Goal: Task Accomplishment & Management: Manage account settings

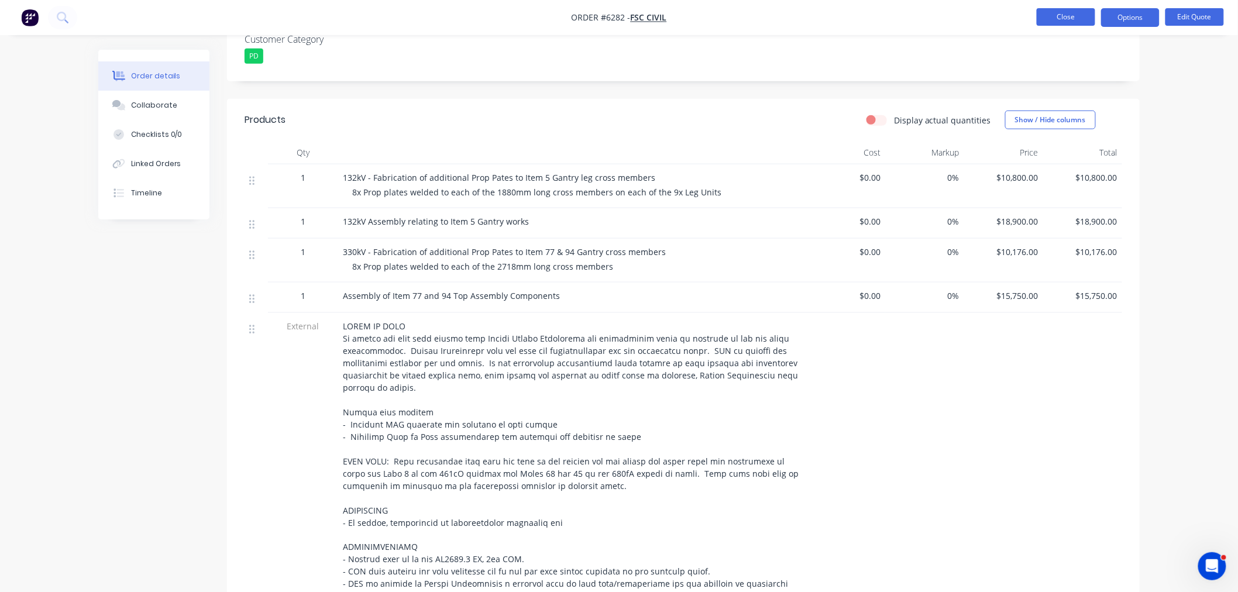
click at [1052, 13] on button "Close" at bounding box center [1066, 17] width 58 height 18
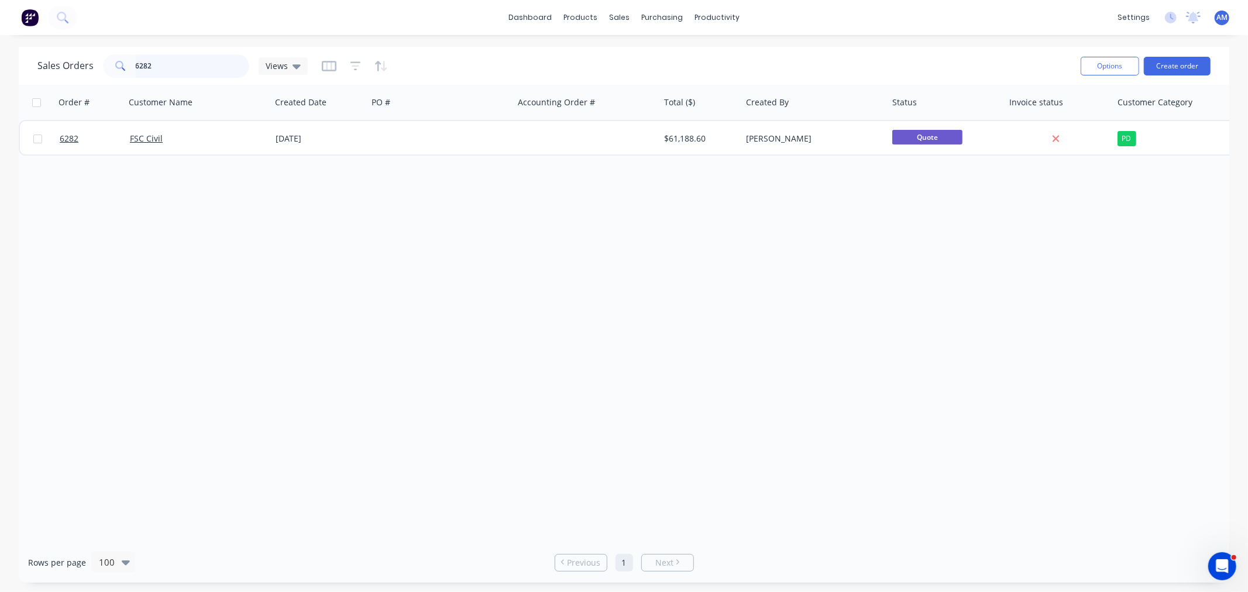
click at [156, 70] on input "6282" at bounding box center [193, 65] width 114 height 23
drag, startPoint x: 175, startPoint y: 67, endPoint x: 98, endPoint y: 69, distance: 77.8
click at [103, 68] on div "6282" at bounding box center [176, 65] width 146 height 23
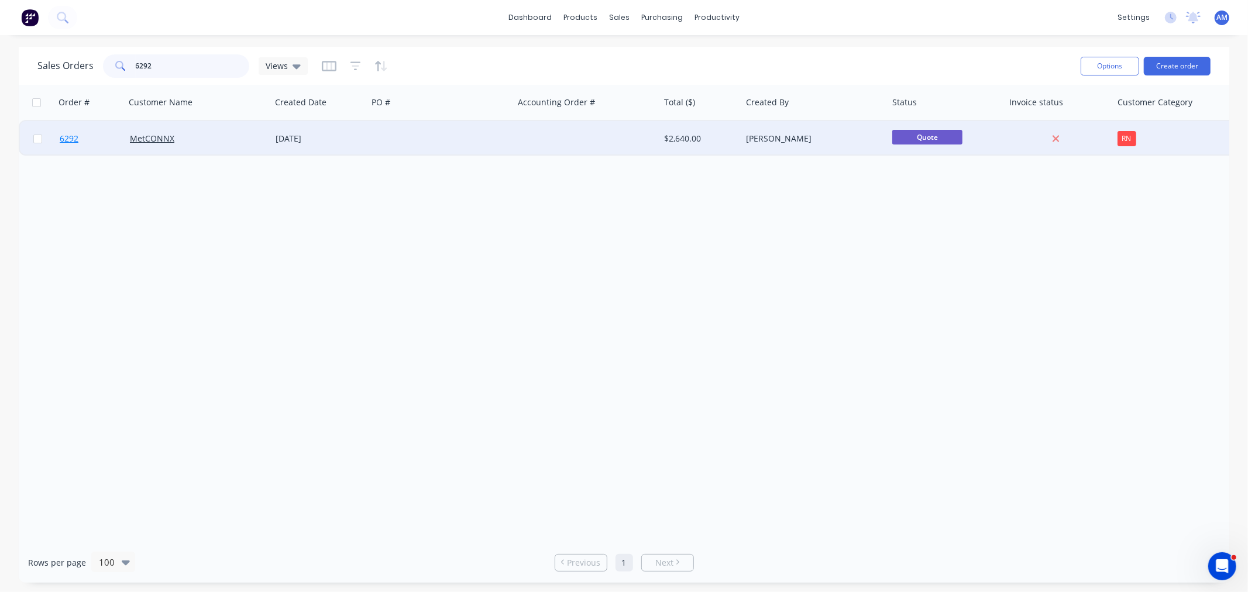
type input "6292"
click at [95, 136] on link "6292" at bounding box center [95, 138] width 70 height 35
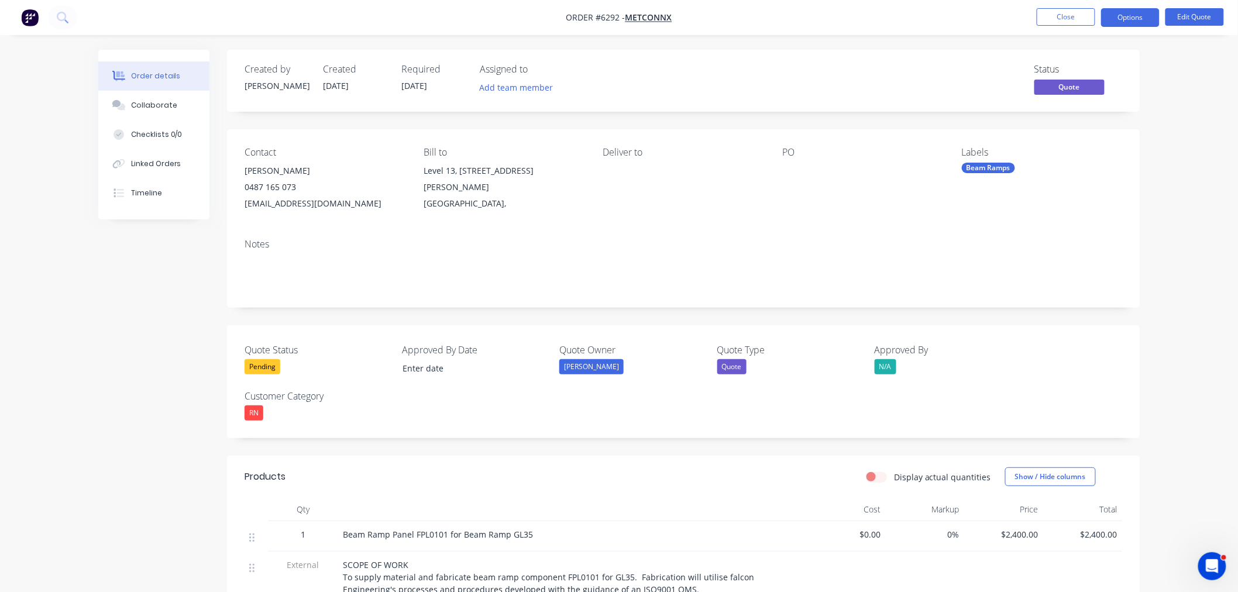
click at [267, 369] on div "Pending" at bounding box center [263, 366] width 36 height 15
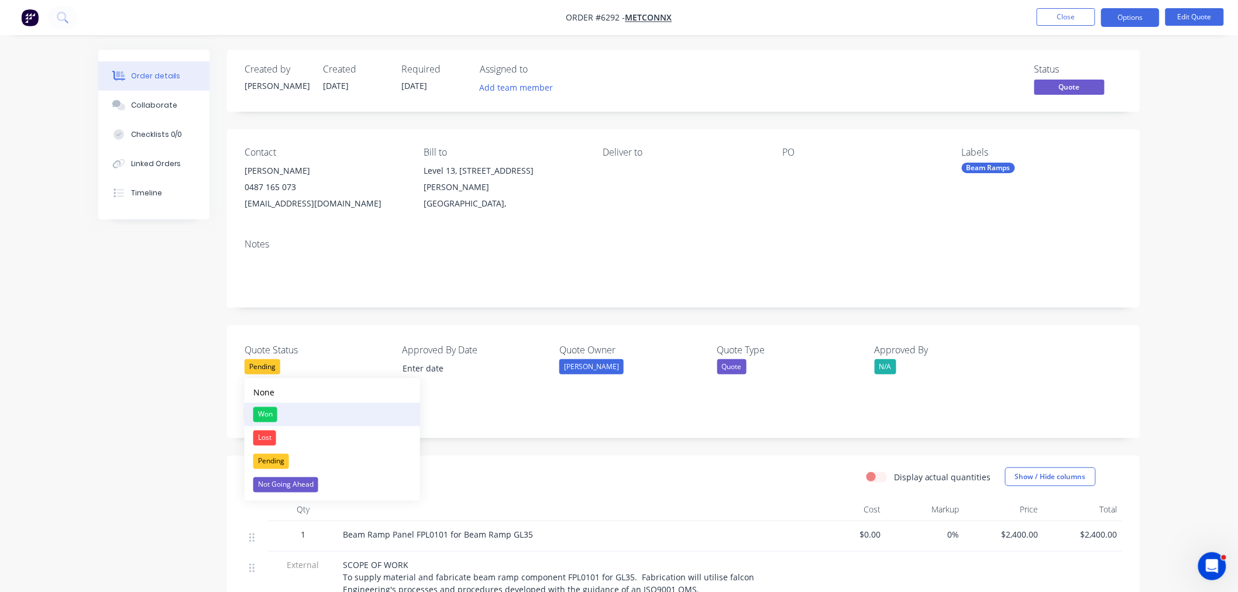
click at [260, 415] on div "Won" at bounding box center [265, 414] width 24 height 15
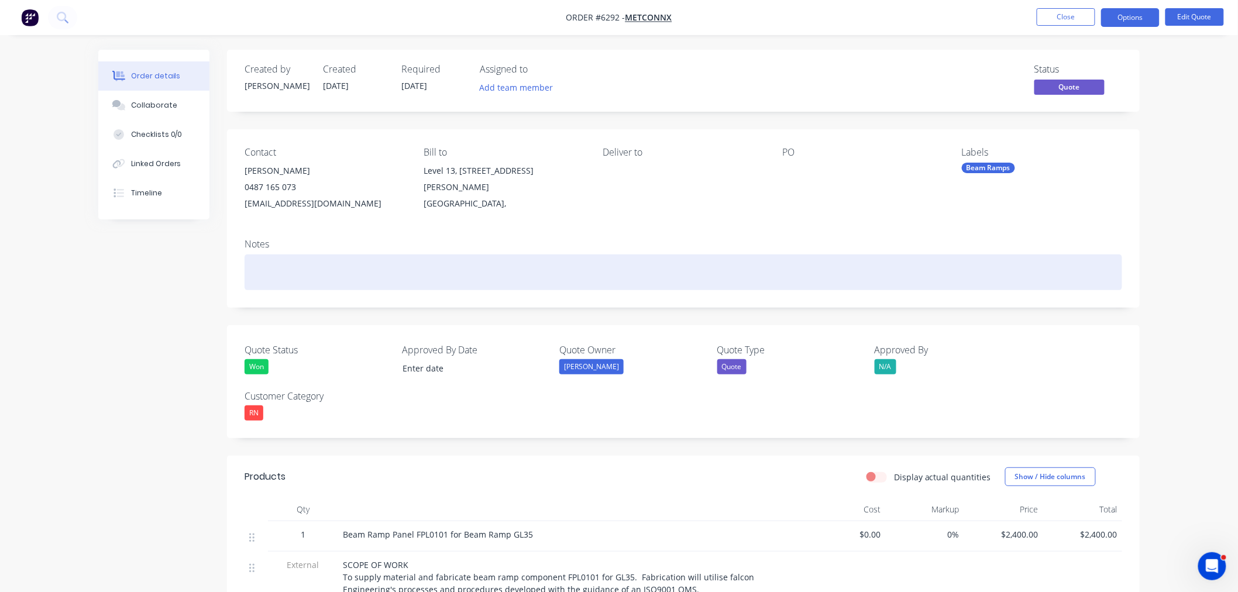
click at [288, 277] on div at bounding box center [683, 272] width 877 height 36
drag, startPoint x: 490, startPoint y: 278, endPoint x: 487, endPoint y: 284, distance: 6.3
click at [488, 283] on div "delivery docket notices to be sent to: [PERSON_NAME]" at bounding box center [683, 272] width 877 height 36
click at [545, 272] on div "delivery docket notices to be sent to: [PERSON_NAME], [PERSON_NAME], [PERSON_NA…" at bounding box center [683, 272] width 877 height 36
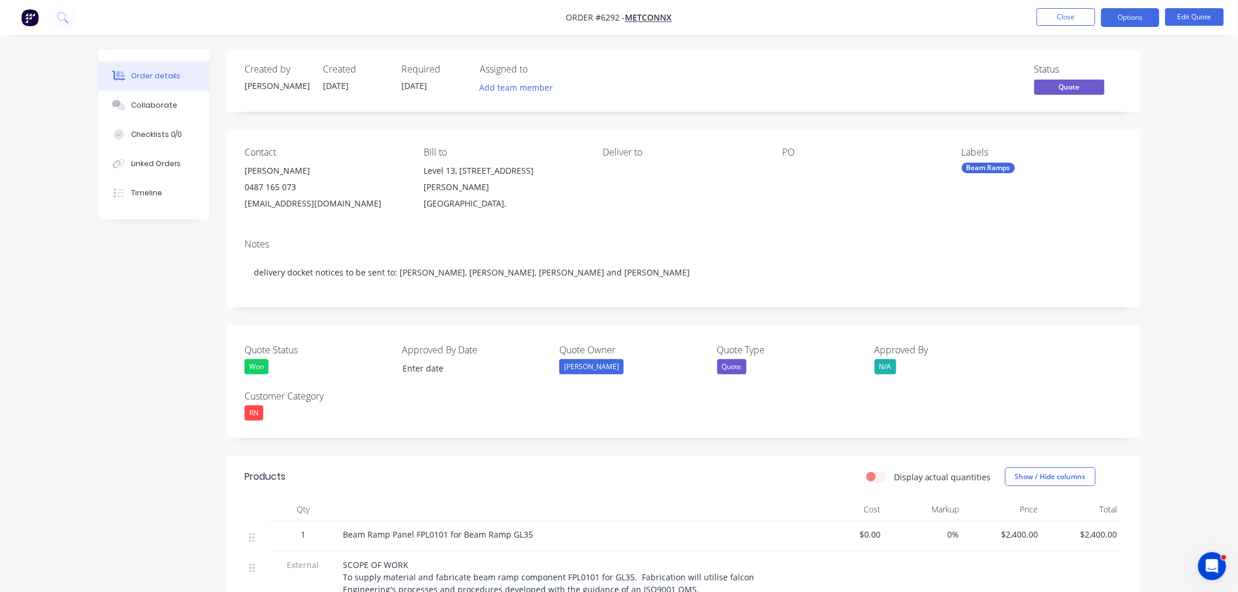
click at [793, 163] on div at bounding box center [855, 171] width 146 height 16
click at [788, 170] on div at bounding box center [855, 171] width 146 height 16
click at [1194, 13] on button "Edit Quote" at bounding box center [1194, 17] width 58 height 18
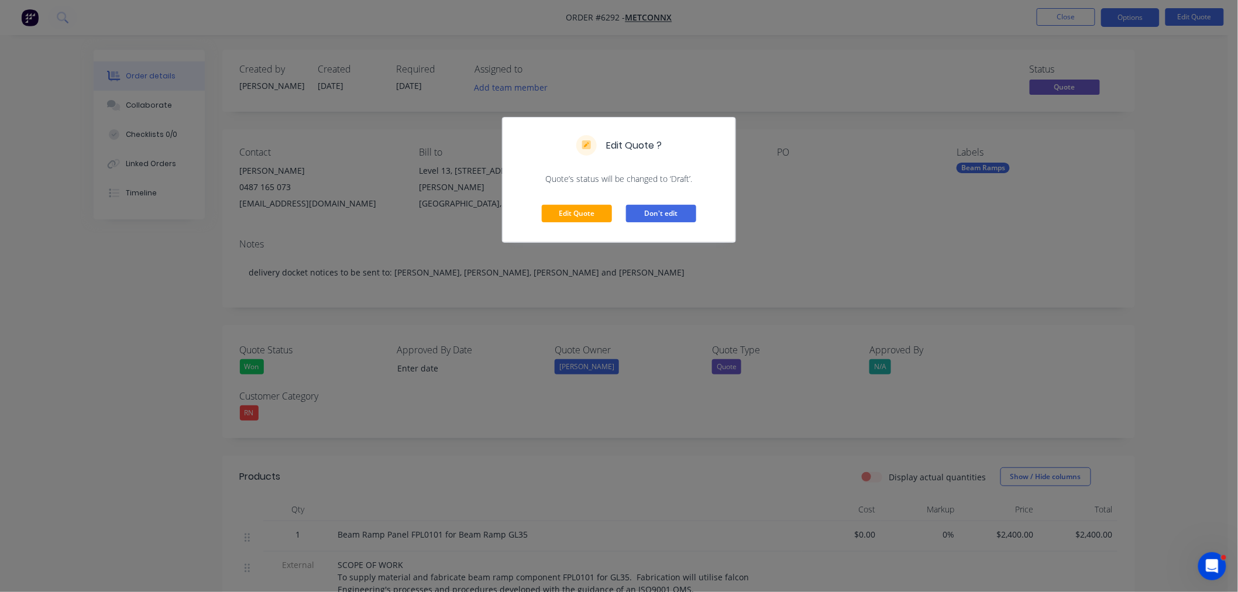
click at [645, 219] on button "Don't edit" at bounding box center [661, 214] width 70 height 18
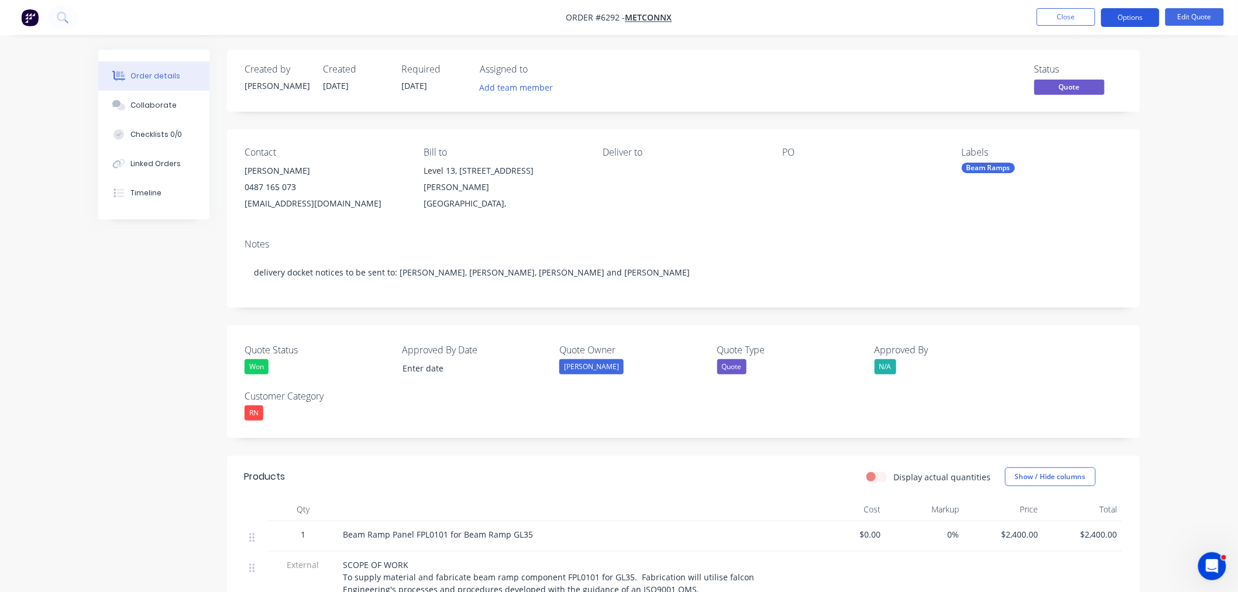
click at [1128, 14] on button "Options" at bounding box center [1130, 17] width 58 height 19
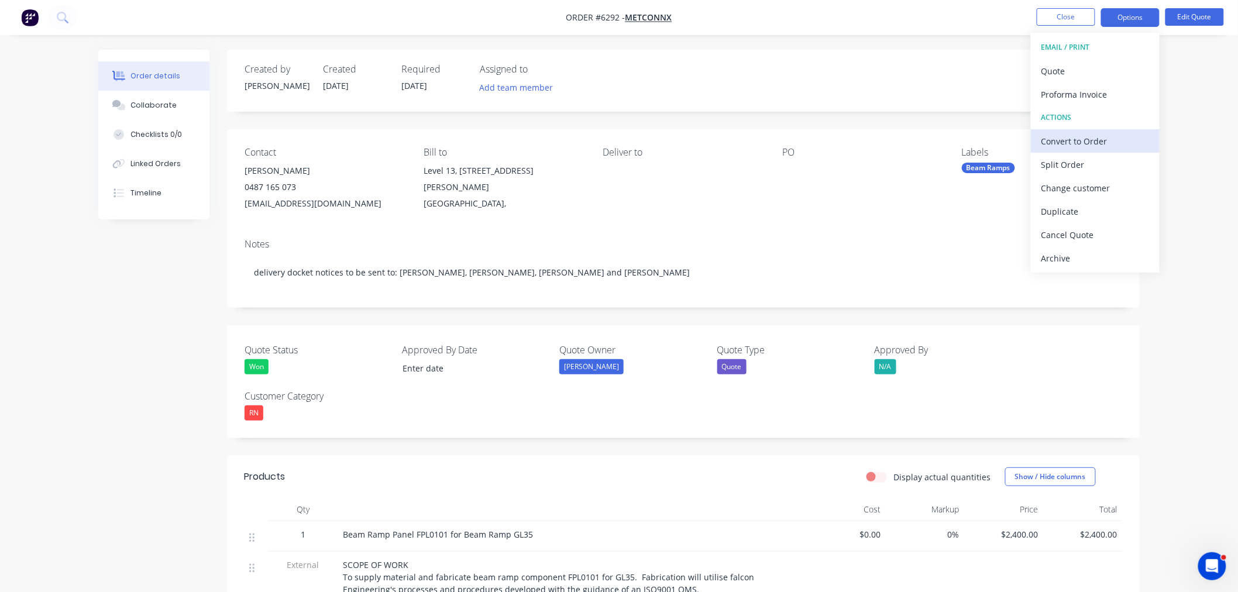
click at [1080, 144] on div "Convert to Order" at bounding box center [1095, 141] width 108 height 17
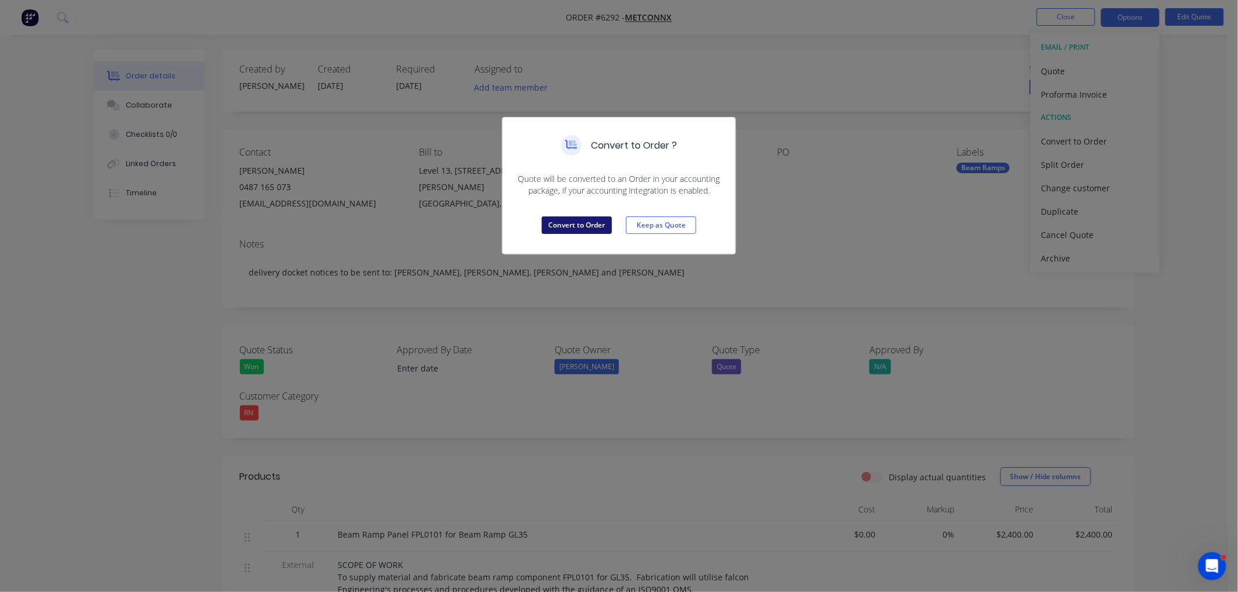
click at [580, 229] on button "Convert to Order" at bounding box center [577, 225] width 70 height 18
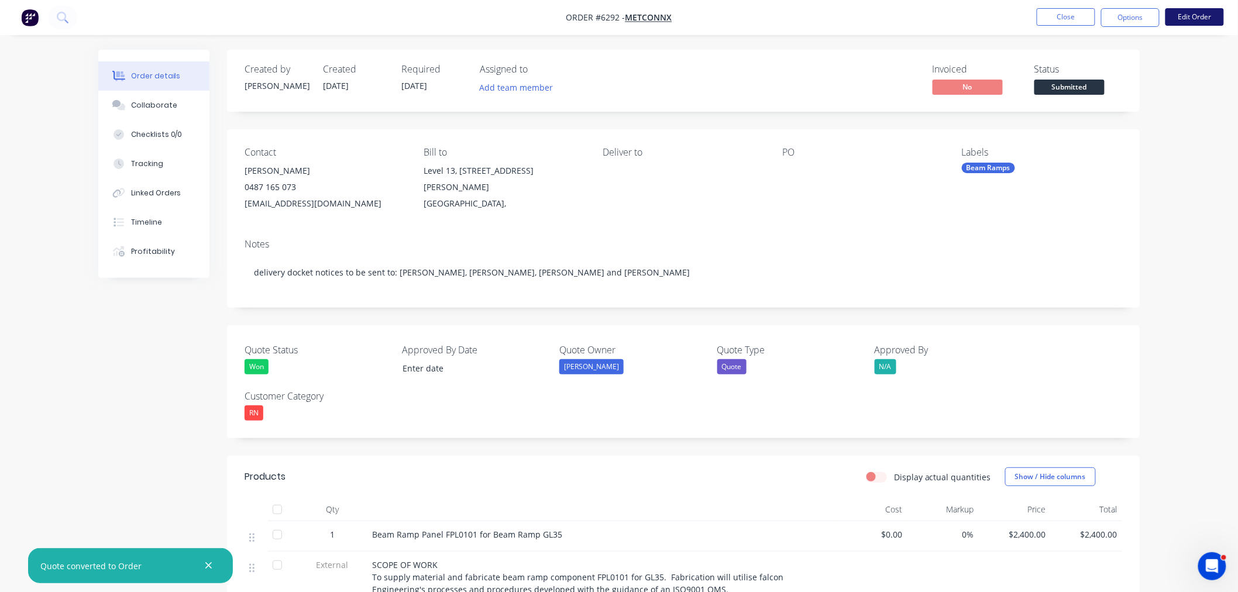
click at [1197, 15] on button "Edit Order" at bounding box center [1194, 17] width 58 height 18
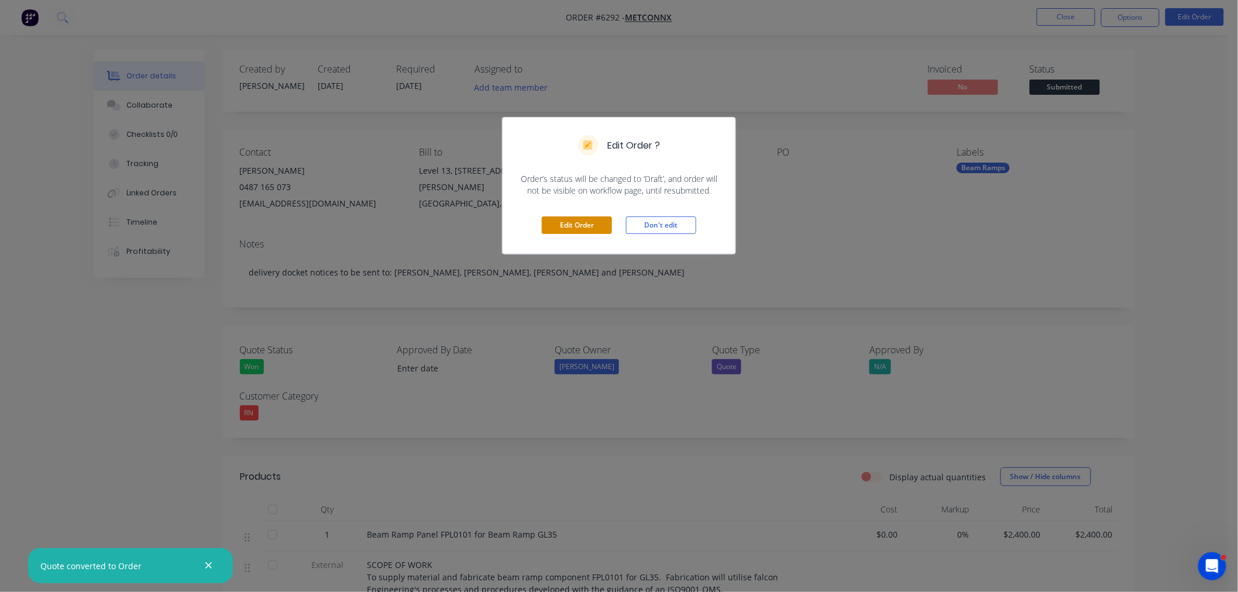
click at [582, 219] on button "Edit Order" at bounding box center [577, 225] width 70 height 18
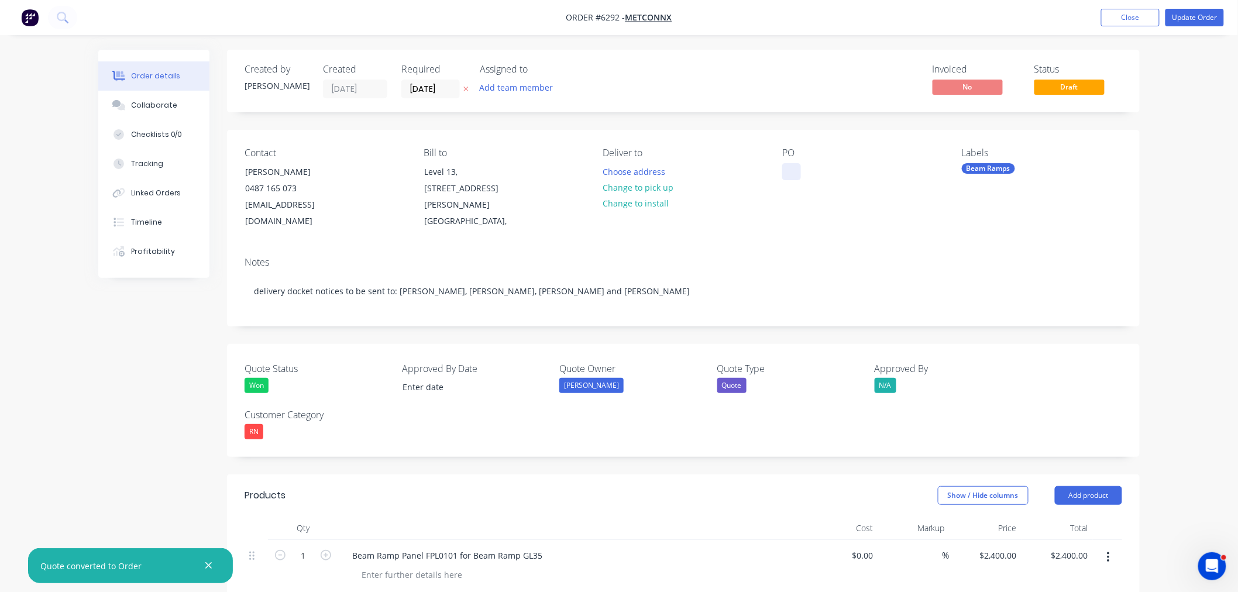
click at [788, 173] on div at bounding box center [791, 171] width 19 height 17
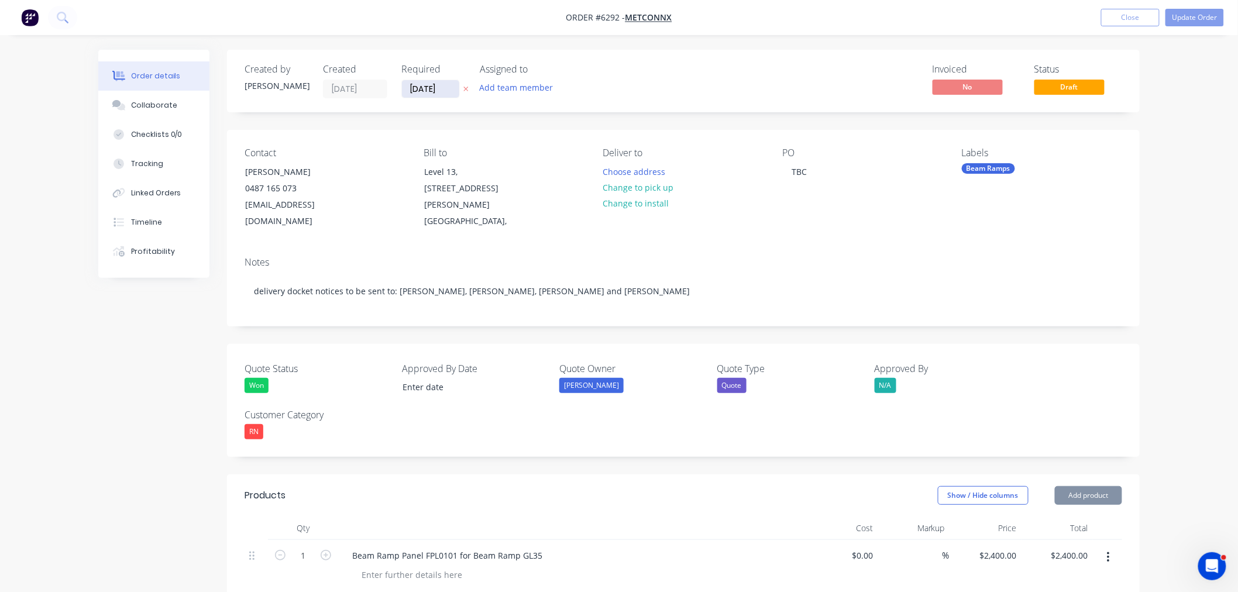
click at [433, 85] on input "[DATE]" at bounding box center [430, 89] width 57 height 18
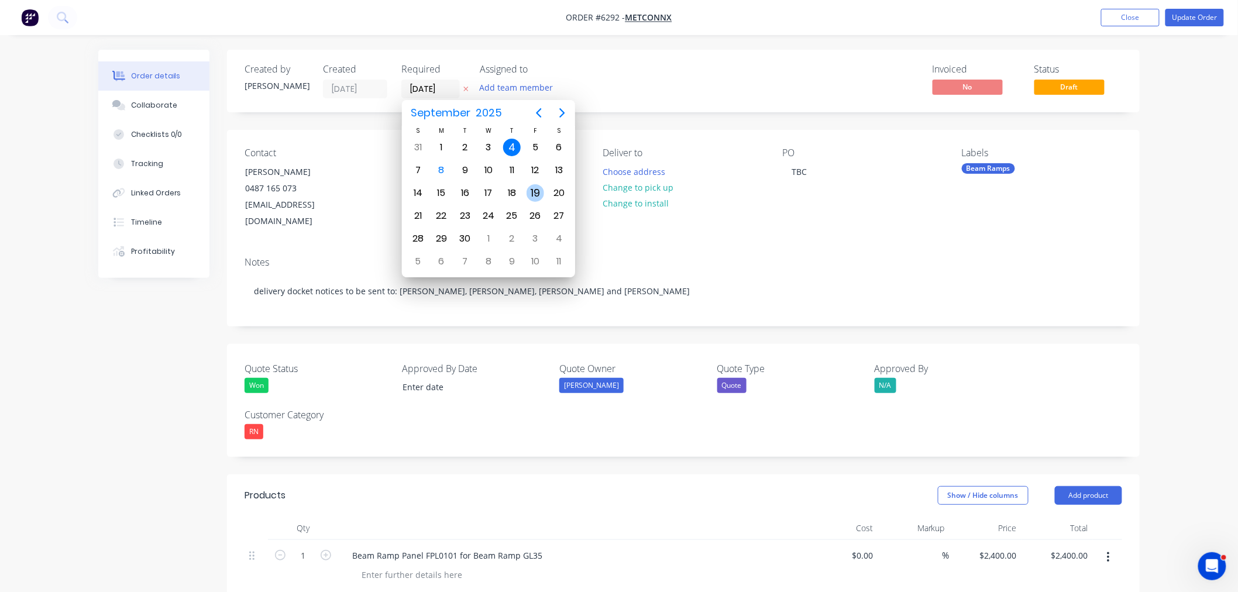
click at [528, 188] on div "19" at bounding box center [535, 193] width 18 height 18
type input "[DATE]"
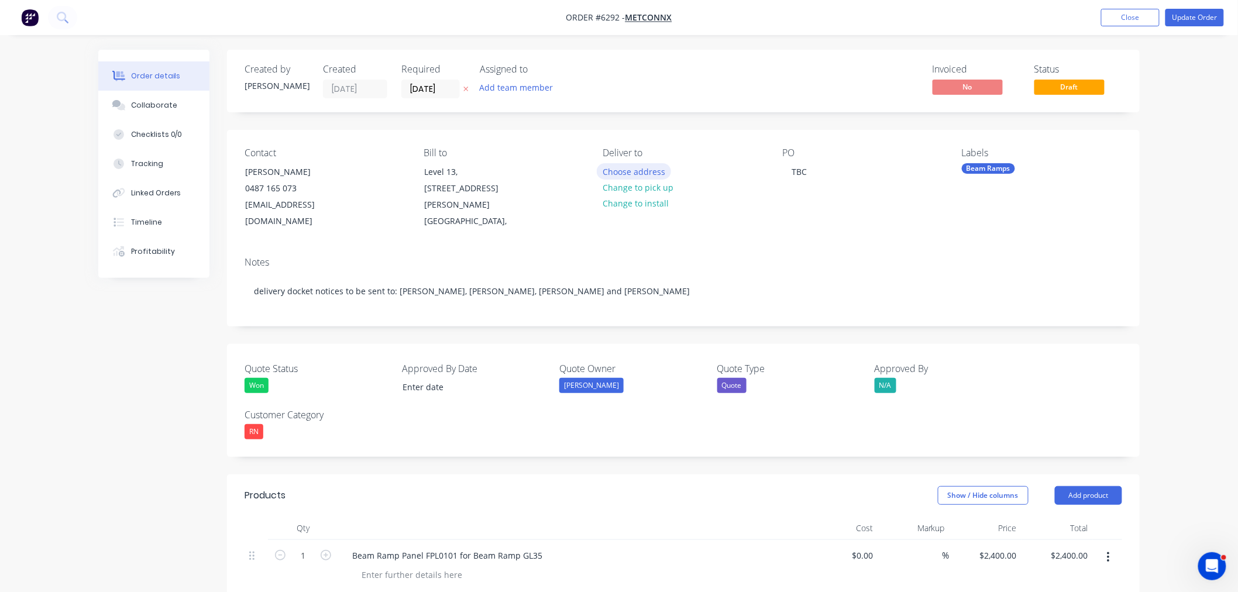
click at [631, 171] on button "Choose address" at bounding box center [634, 171] width 75 height 16
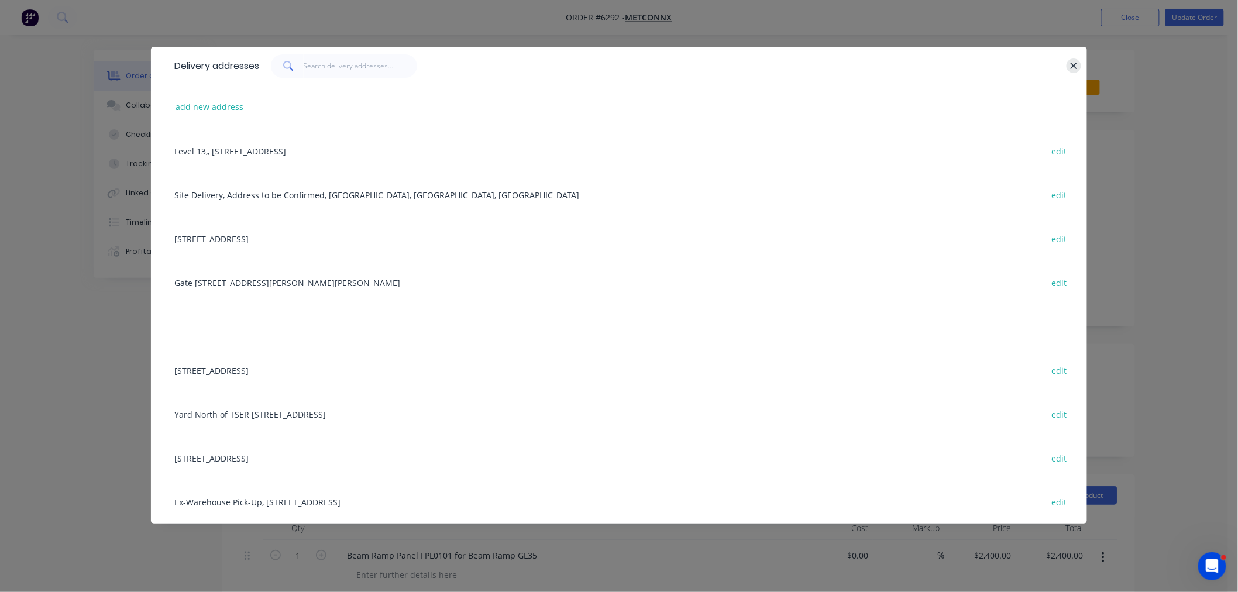
click at [1072, 63] on icon "button" at bounding box center [1073, 66] width 6 height 6
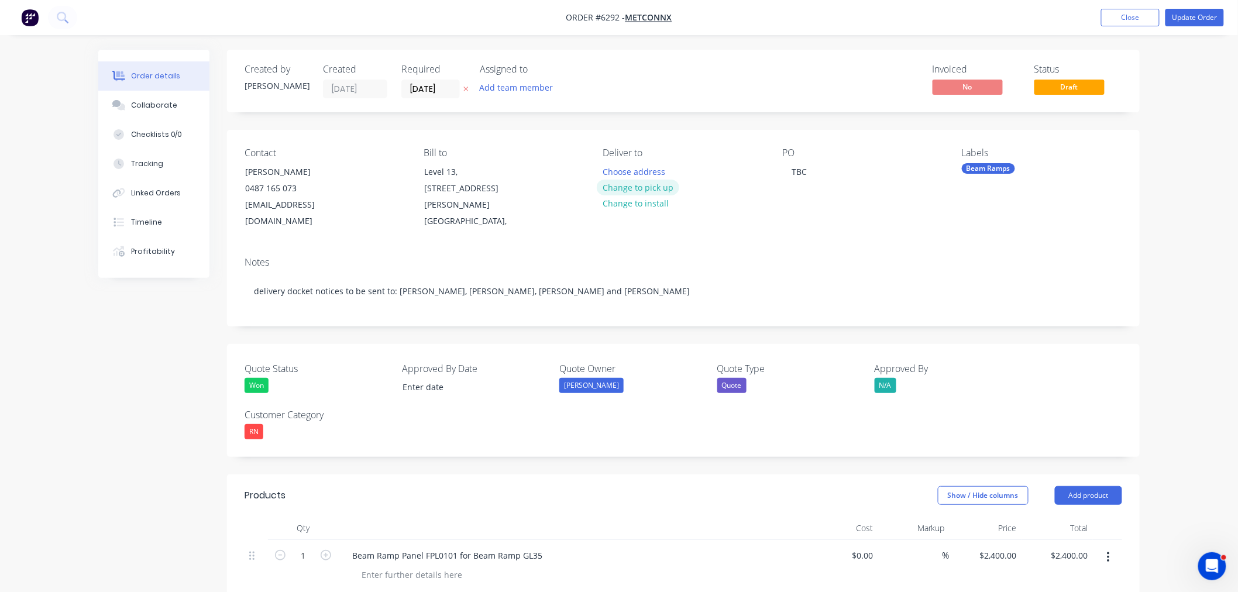
click at [644, 187] on button "Change to pick up" at bounding box center [638, 188] width 83 height 16
drag, startPoint x: 609, startPoint y: 172, endPoint x: 610, endPoint y: 201, distance: 28.7
click at [609, 173] on div at bounding box center [612, 171] width 19 height 17
drag, startPoint x: 714, startPoint y: 170, endPoint x: 604, endPoint y: 173, distance: 110.6
click at [605, 173] on div "[STREET_ADDRESS]" at bounding box center [649, 171] width 93 height 17
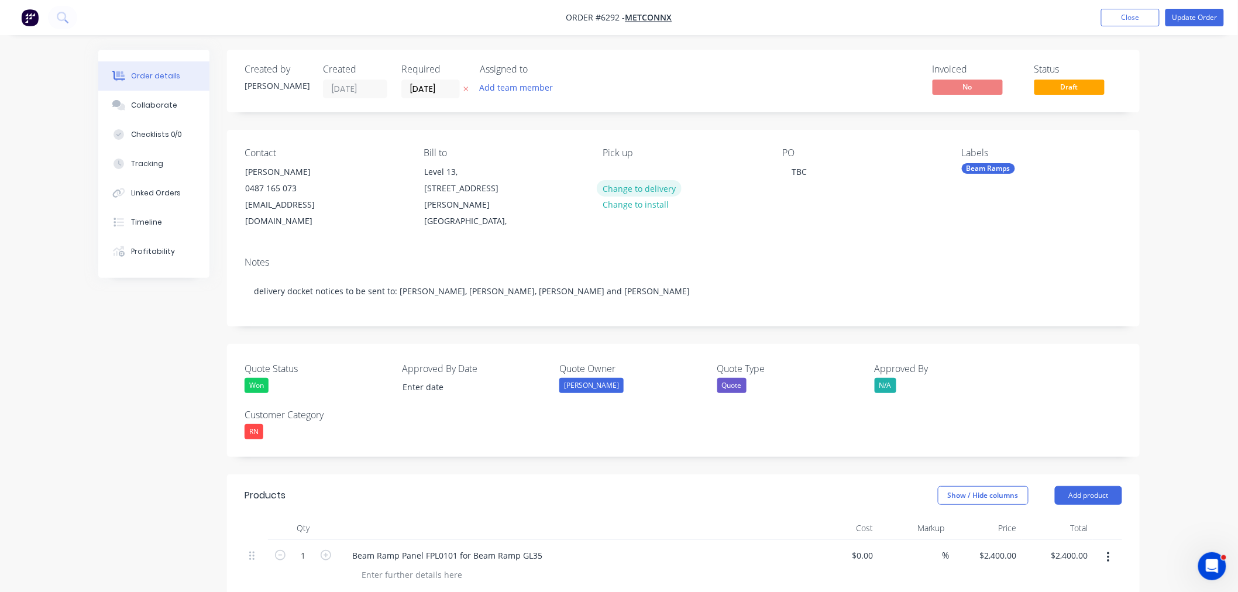
click at [615, 185] on button "Change to delivery" at bounding box center [639, 188] width 85 height 16
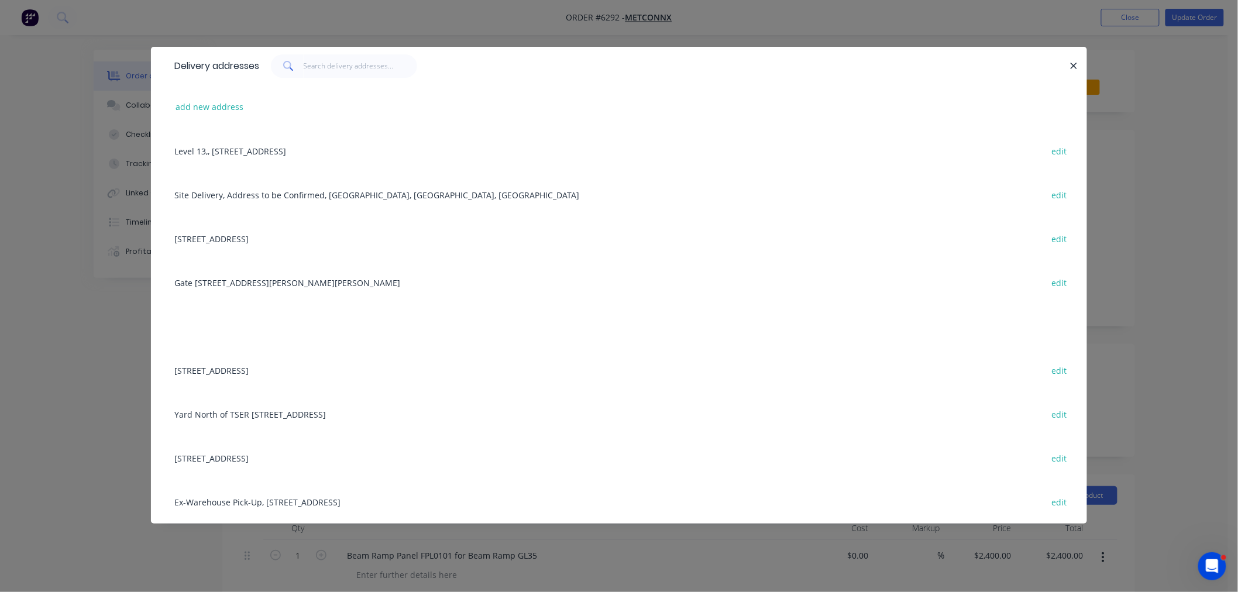
click at [290, 199] on div "Site Delivery, Address to be Confirmed, [GEOGRAPHIC_DATA], [GEOGRAPHIC_DATA], […" at bounding box center [618, 195] width 901 height 44
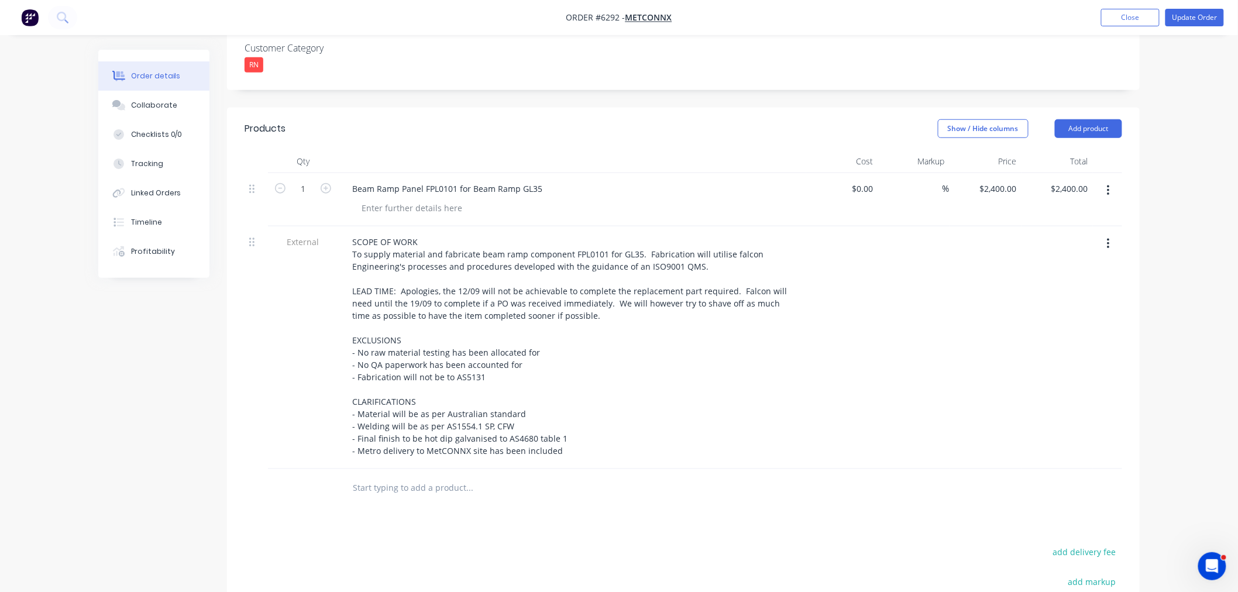
scroll to position [390, 0]
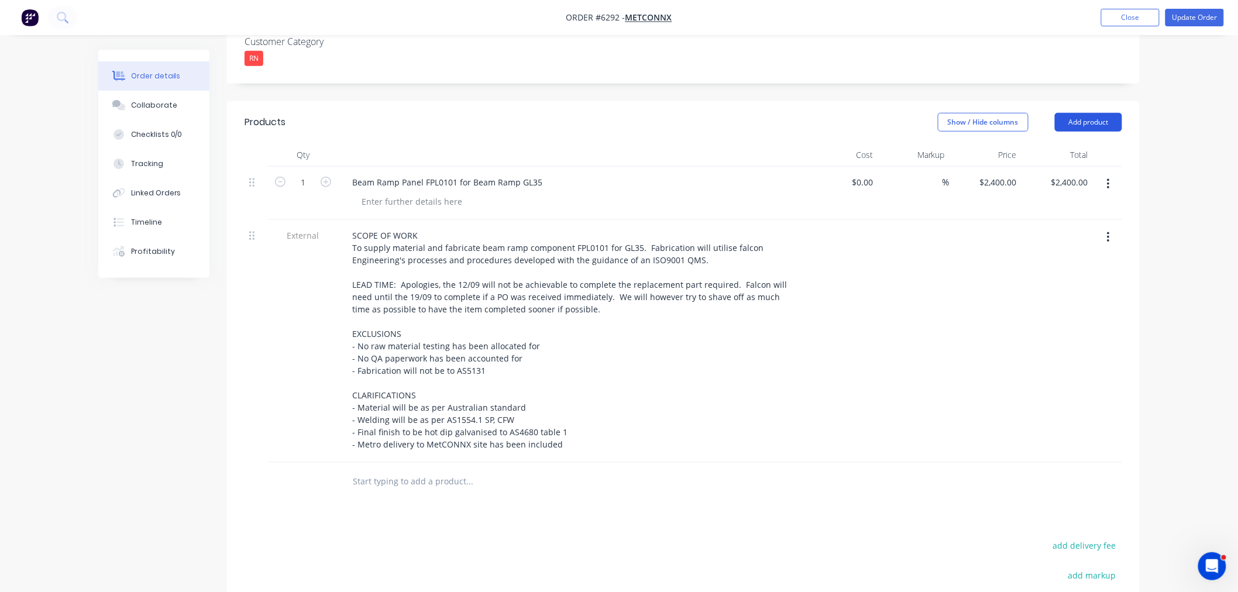
click at [1095, 113] on button "Add product" at bounding box center [1088, 122] width 67 height 19
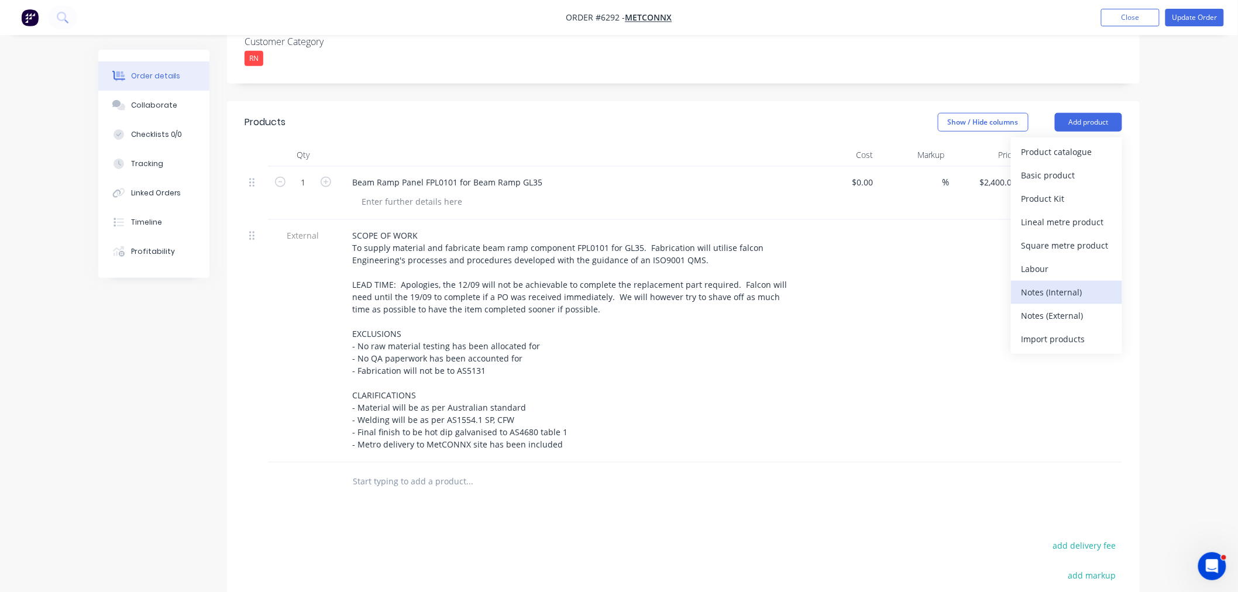
click at [1041, 284] on div "Notes (Internal)" at bounding box center [1066, 292] width 90 height 17
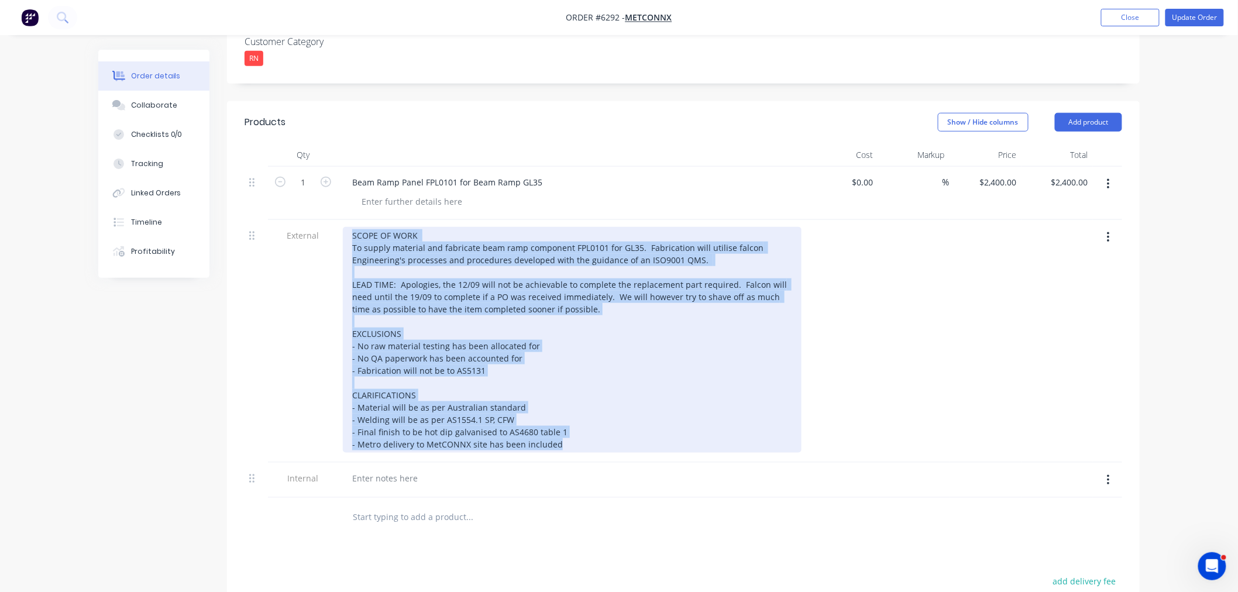
drag, startPoint x: 456, startPoint y: 412, endPoint x: 288, endPoint y: 194, distance: 276.1
click at [279, 194] on div "1 Beam Ramp Panel FPL0101 for Beam Ramp GL35 $0.00 $0.00 % $2,400.00 $2,400.00 …" at bounding box center [683, 333] width 877 height 332
copy div "SCOPE OF WORK To supply material and fabricate beam ramp component FPL0101 for …"
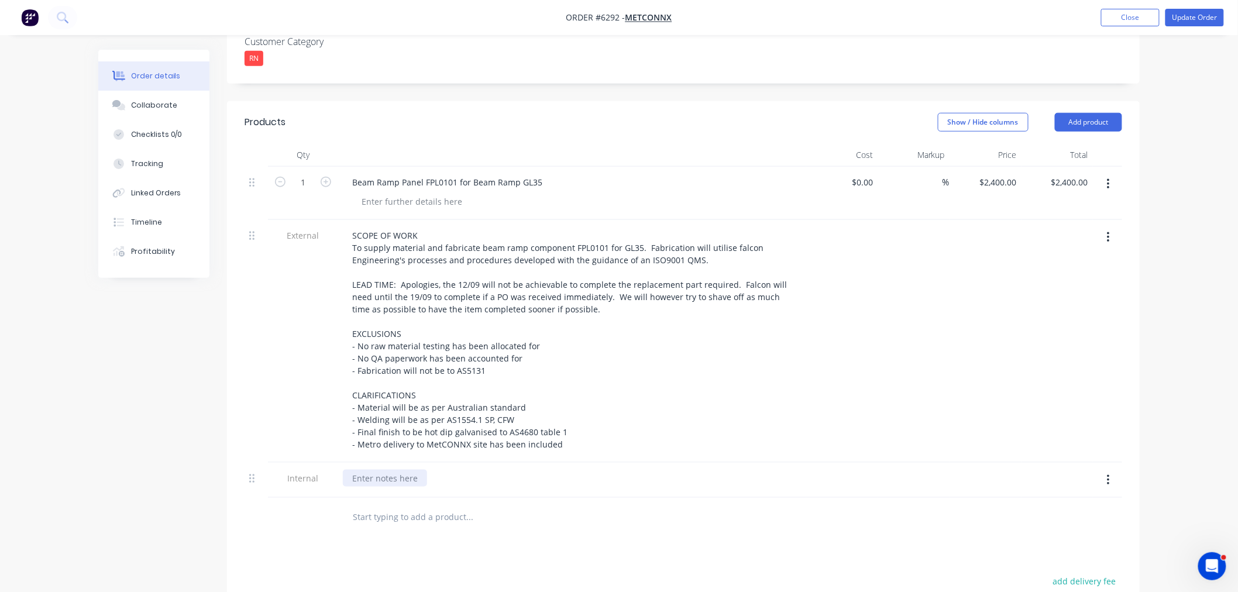
click at [366, 470] on div at bounding box center [385, 478] width 84 height 17
paste div
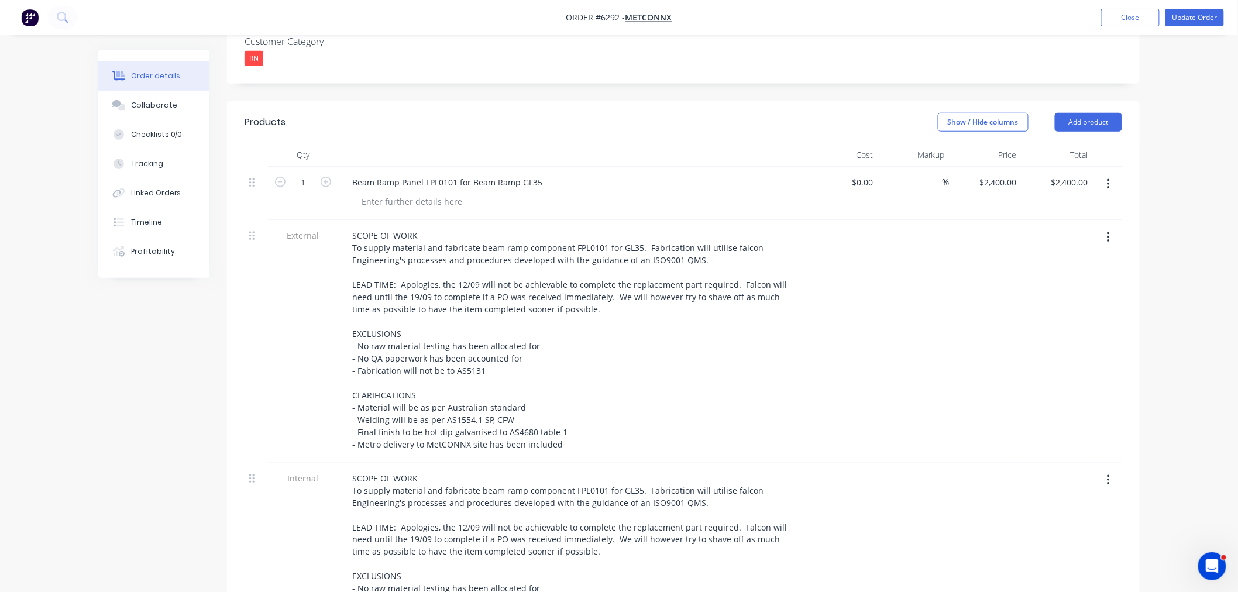
click at [1106, 227] on button "button" at bounding box center [1107, 237] width 27 height 21
click at [1081, 283] on div "Delete" at bounding box center [1066, 291] width 90 height 17
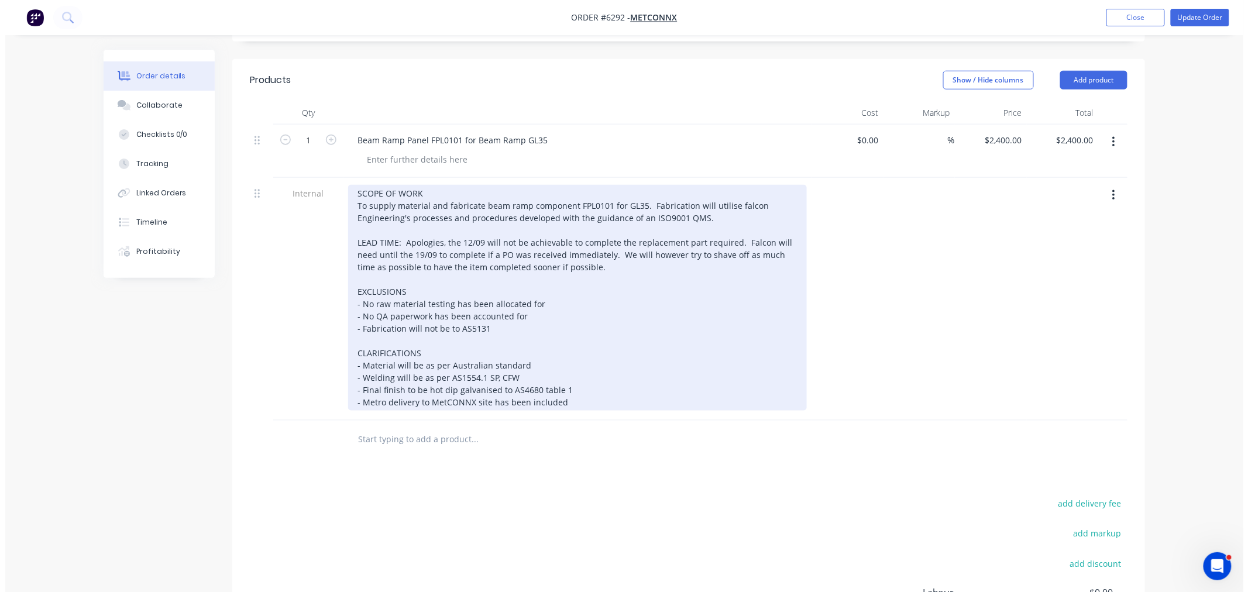
scroll to position [454, 0]
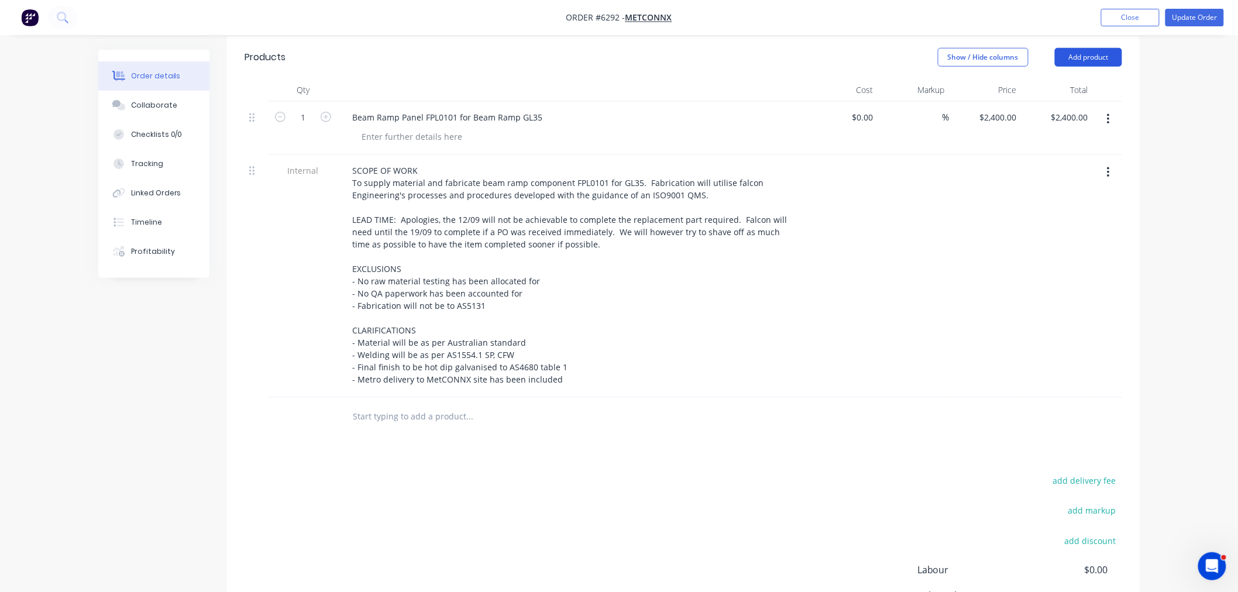
click at [1077, 48] on button "Add product" at bounding box center [1088, 57] width 67 height 19
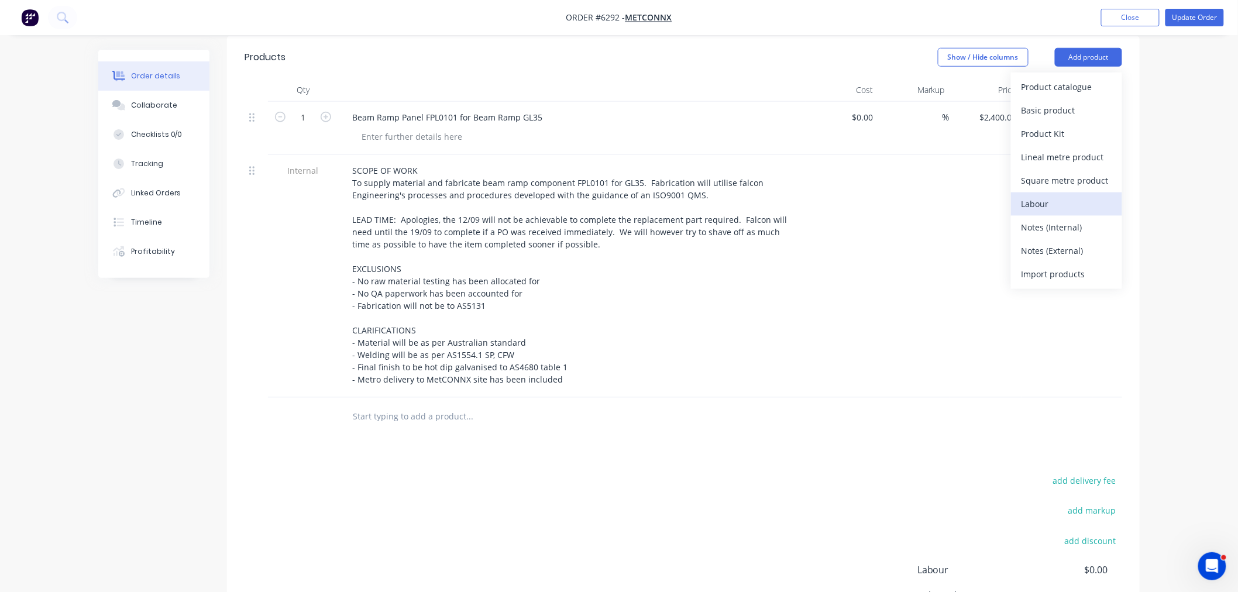
click at [1051, 195] on div "Labour" at bounding box center [1066, 203] width 90 height 17
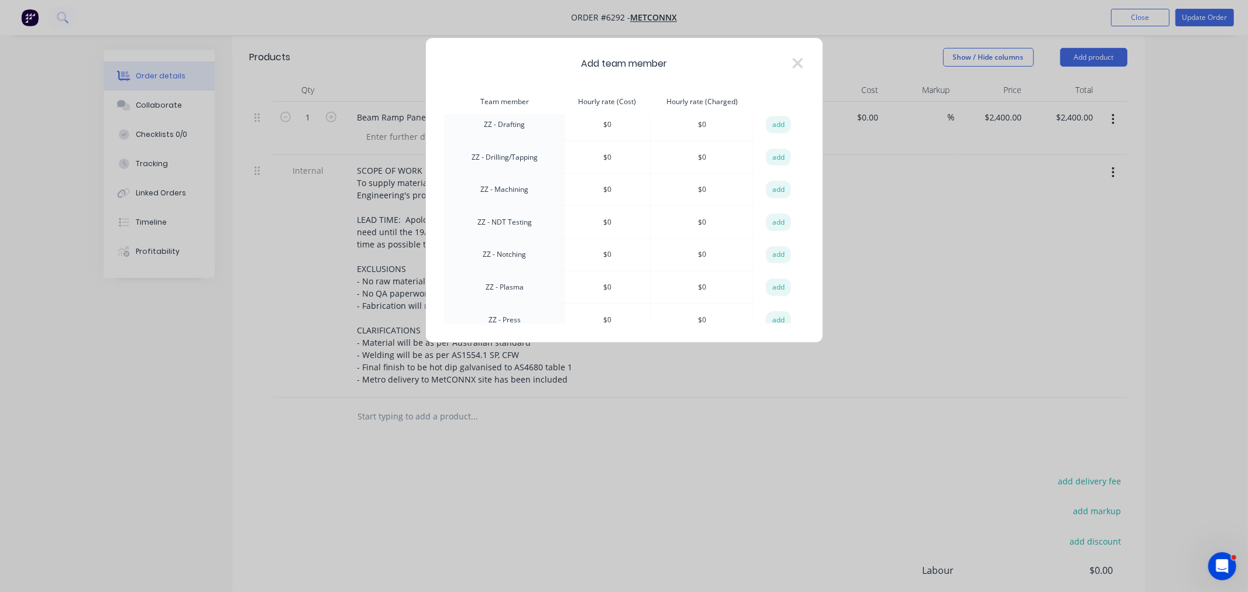
scroll to position [1104, 0]
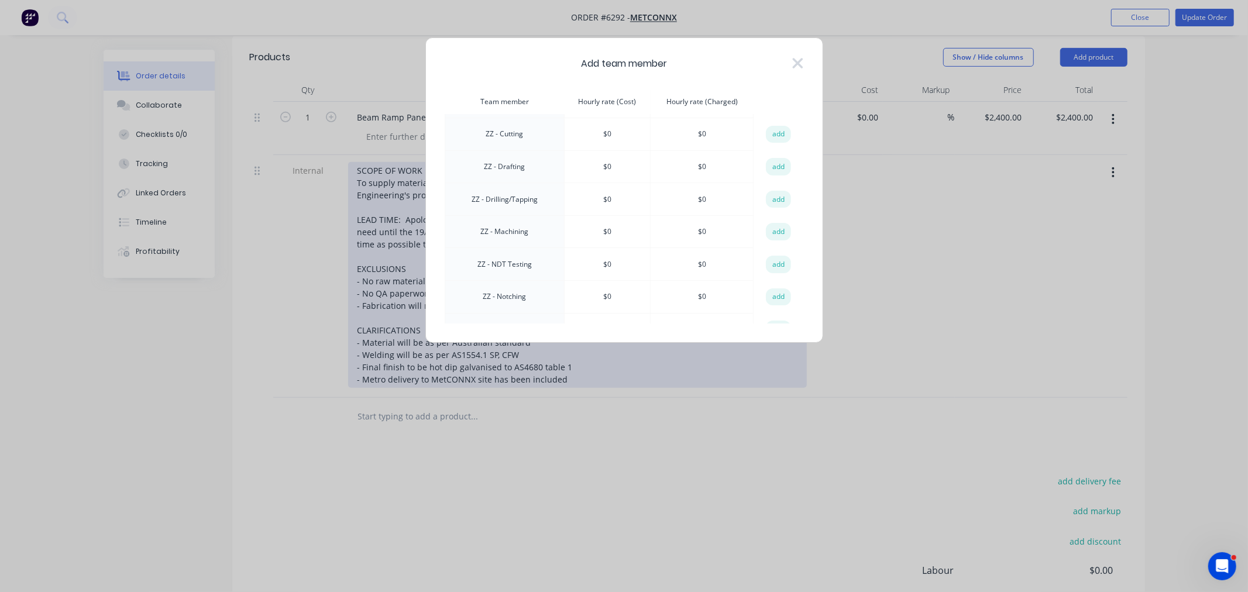
click at [780, 191] on button "add" at bounding box center [779, 200] width 26 height 18
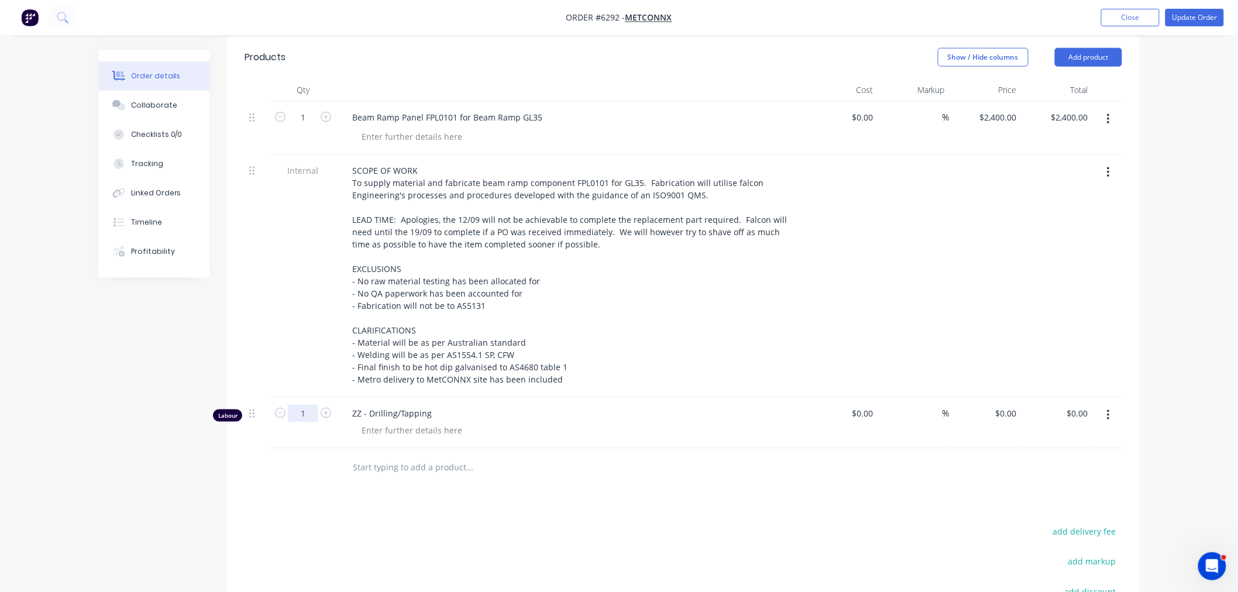
click at [305, 405] on input "1" at bounding box center [303, 414] width 30 height 18
type input "0.5"
click at [1068, 48] on button "Add product" at bounding box center [1088, 57] width 67 height 19
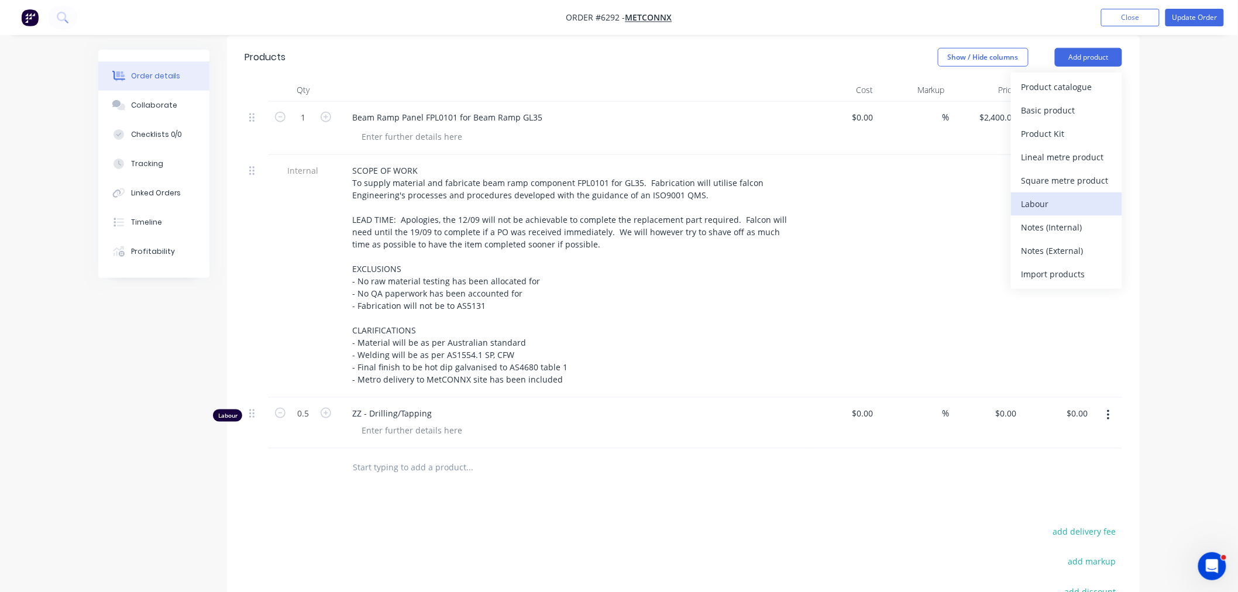
click at [1045, 195] on div "Labour" at bounding box center [1066, 203] width 90 height 17
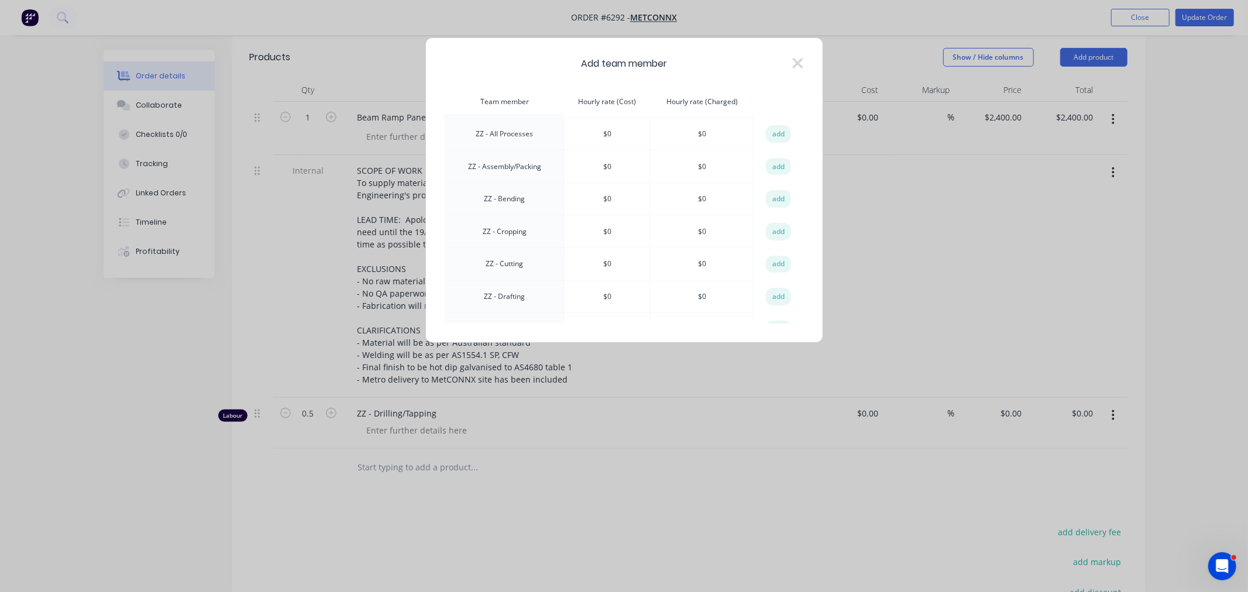
scroll to position [1039, 0]
click at [780, 288] on button "add" at bounding box center [779, 297] width 26 height 18
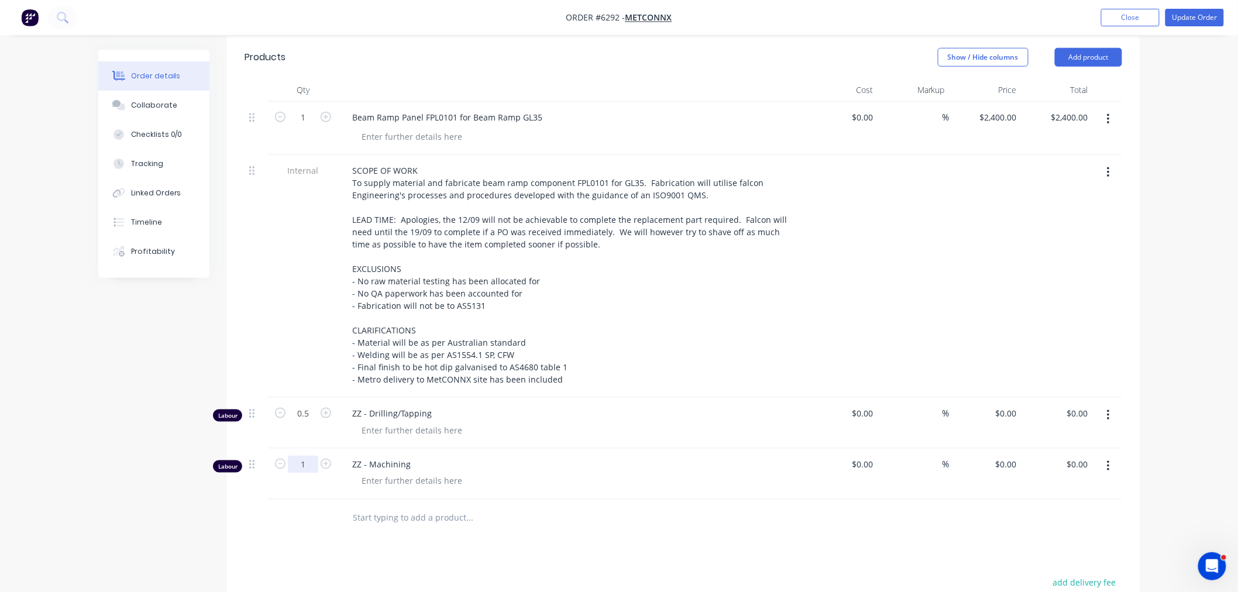
click at [317, 454] on div "1" at bounding box center [303, 463] width 30 height 18
click at [301, 456] on input "1" at bounding box center [303, 465] width 30 height 18
type input "3"
click at [1077, 48] on button "Add product" at bounding box center [1088, 57] width 67 height 19
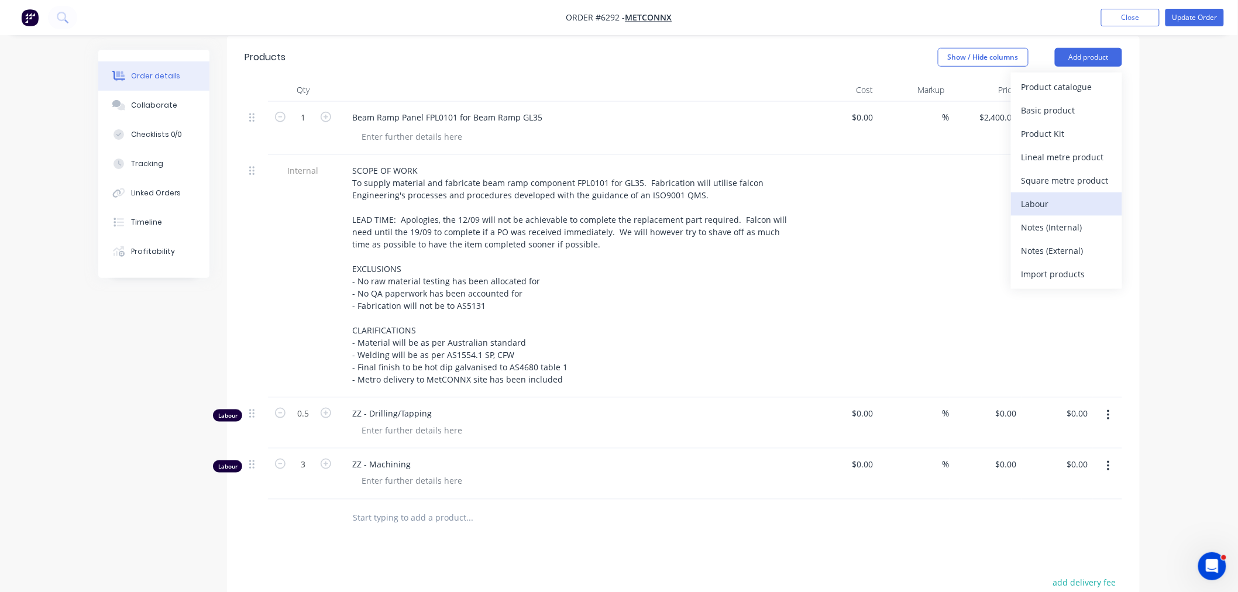
click at [1037, 195] on div "Labour" at bounding box center [1066, 203] width 90 height 17
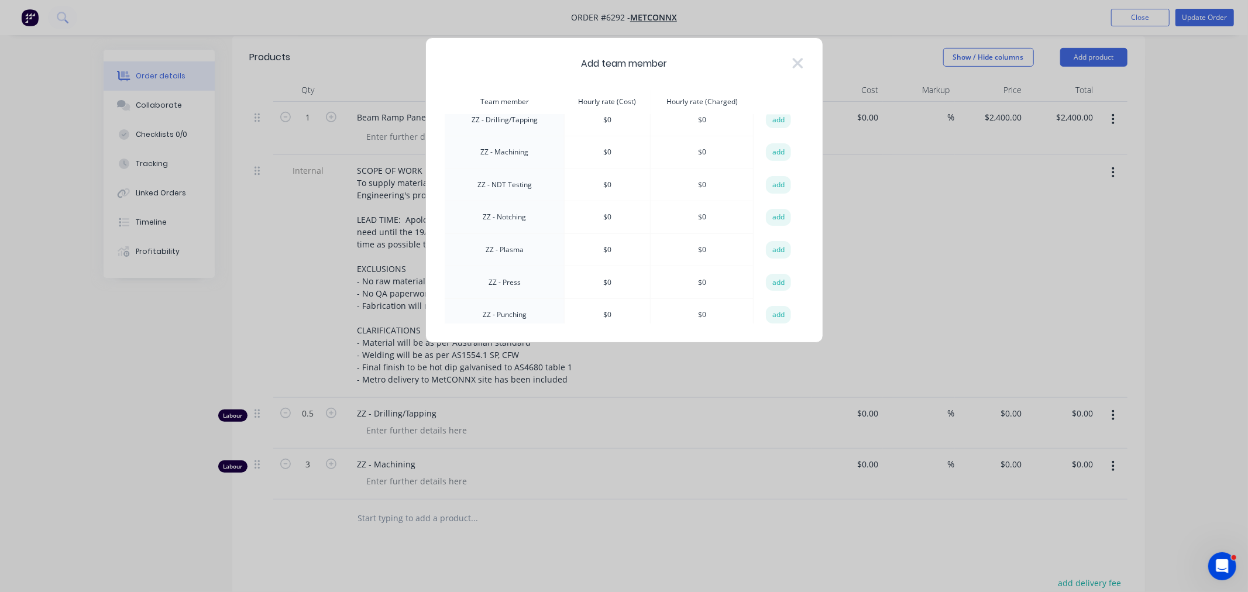
scroll to position [1265, 0]
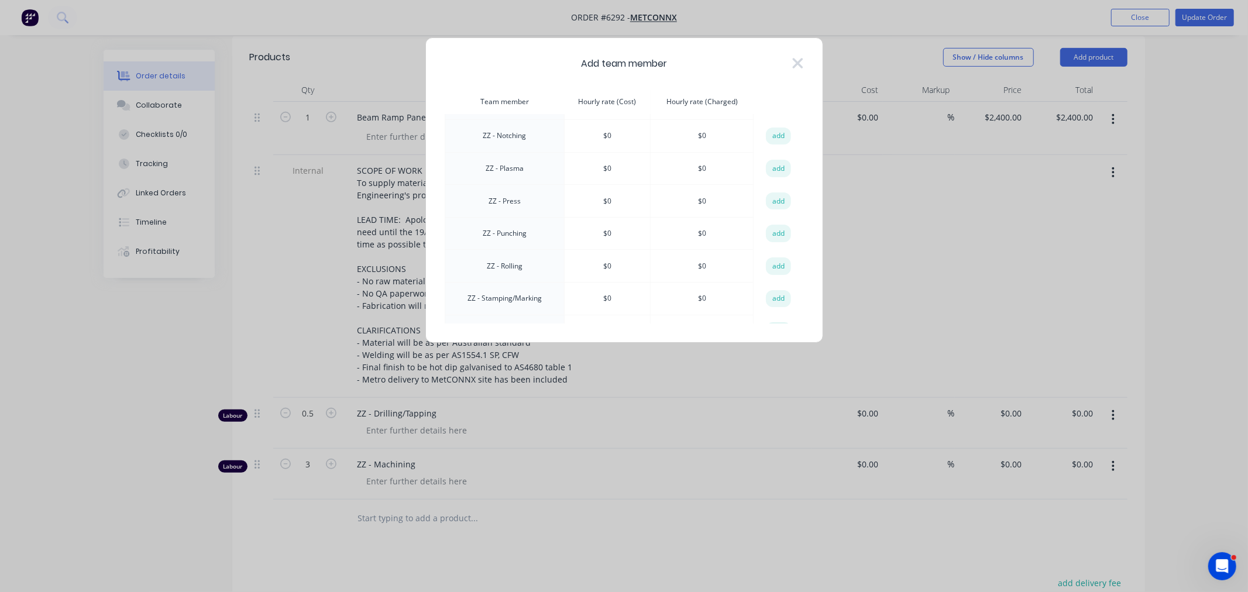
click at [778, 322] on button "add" at bounding box center [779, 331] width 26 height 18
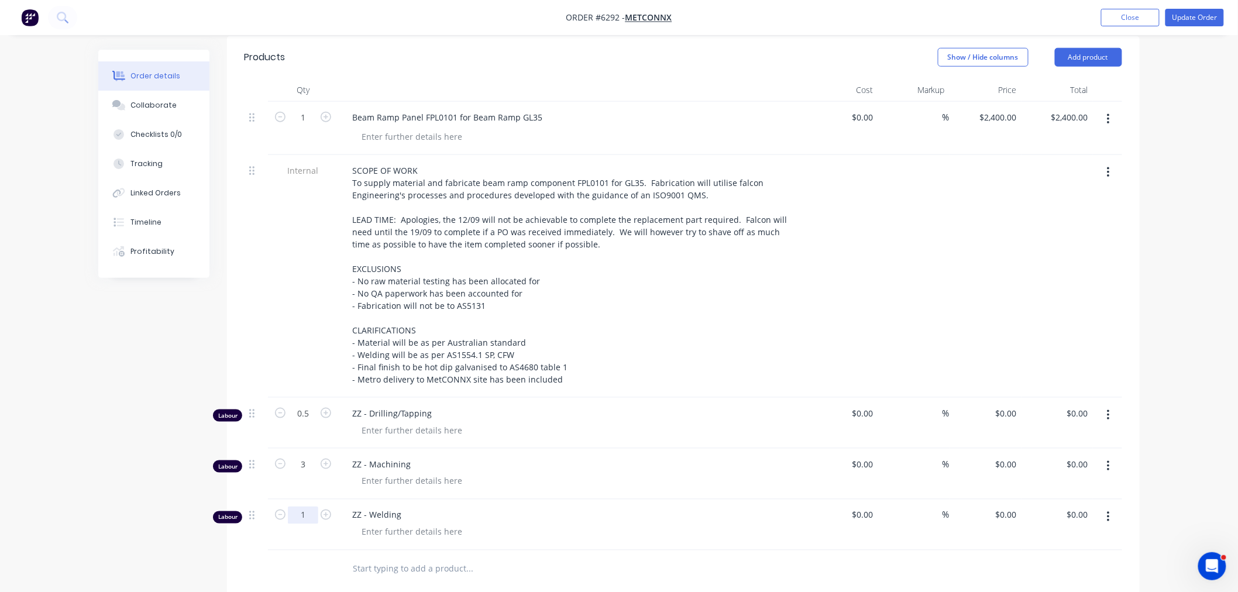
click at [307, 507] on input "1" at bounding box center [303, 516] width 30 height 18
type input "5.51"
click at [1079, 48] on button "Add product" at bounding box center [1088, 57] width 67 height 19
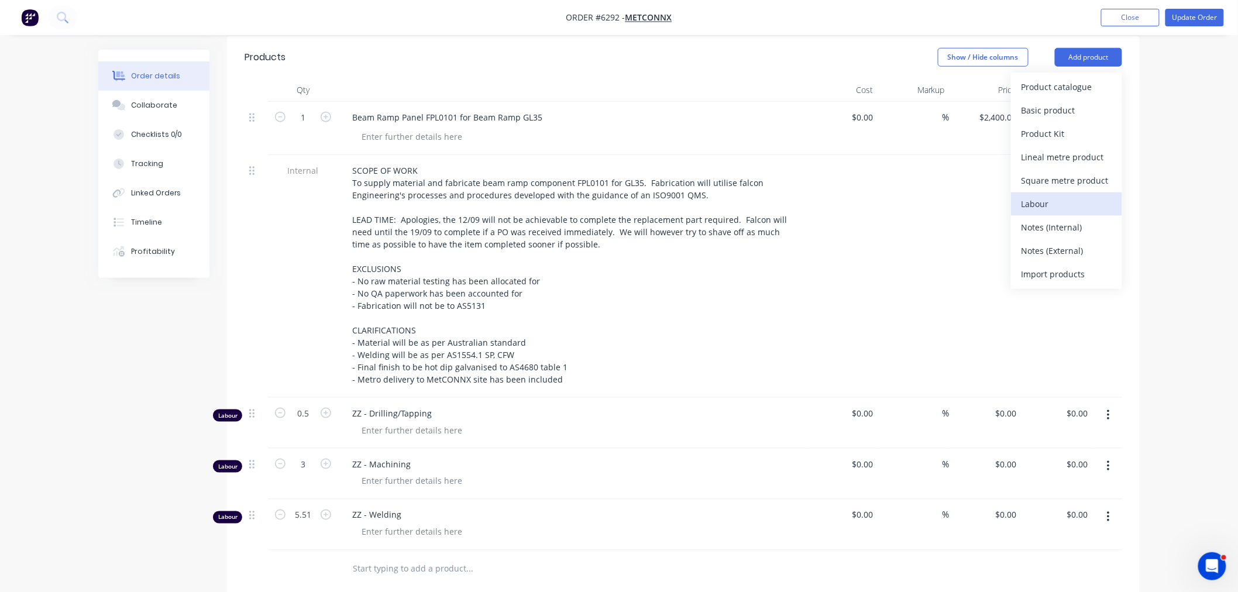
click at [1057, 195] on div "Labour" at bounding box center [1066, 203] width 90 height 17
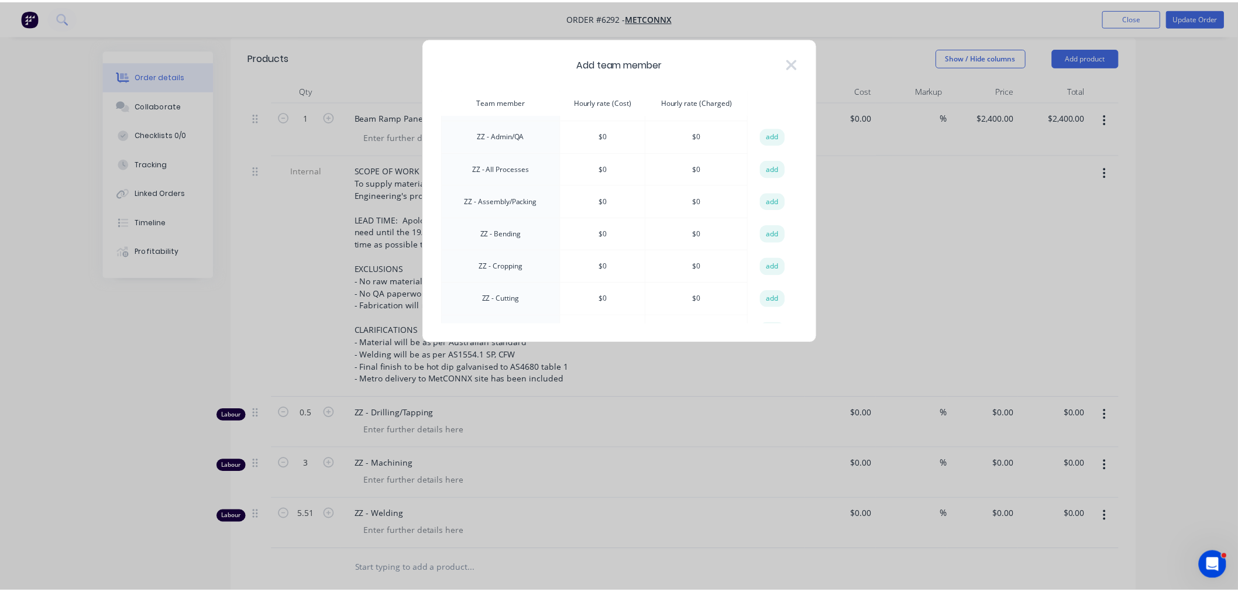
scroll to position [910, 0]
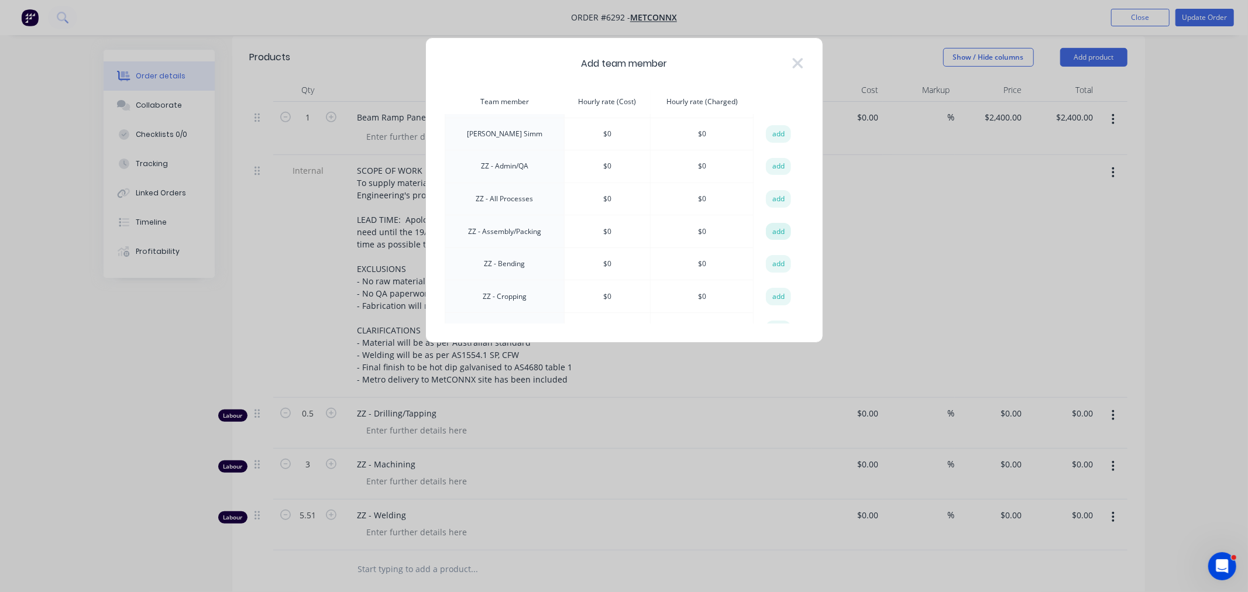
click at [767, 223] on button "add" at bounding box center [779, 232] width 26 height 18
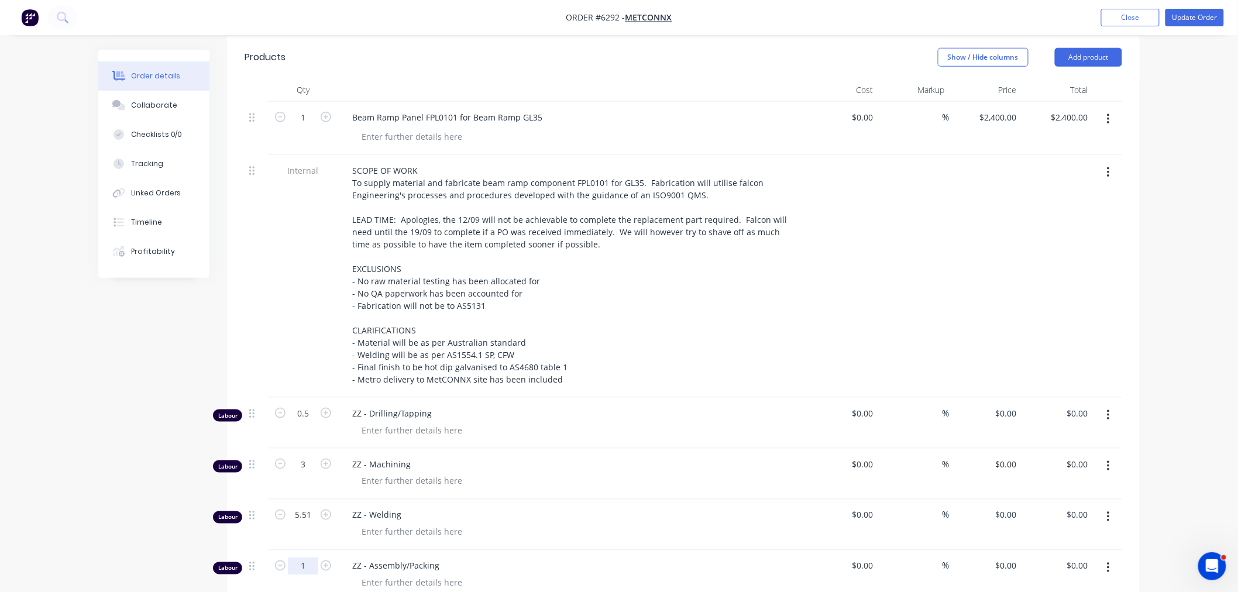
click at [307, 557] on input "1" at bounding box center [303, 566] width 30 height 18
type input "0.5"
click at [1196, 15] on button "Update Order" at bounding box center [1194, 18] width 58 height 18
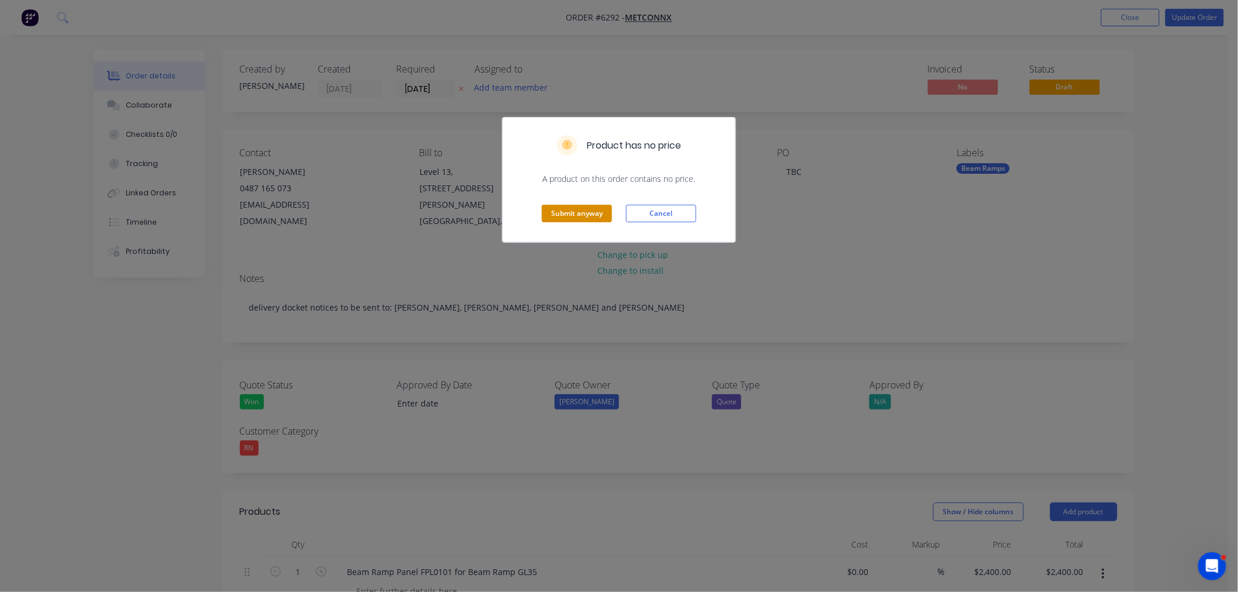
click at [568, 209] on button "Submit anyway" at bounding box center [577, 214] width 70 height 18
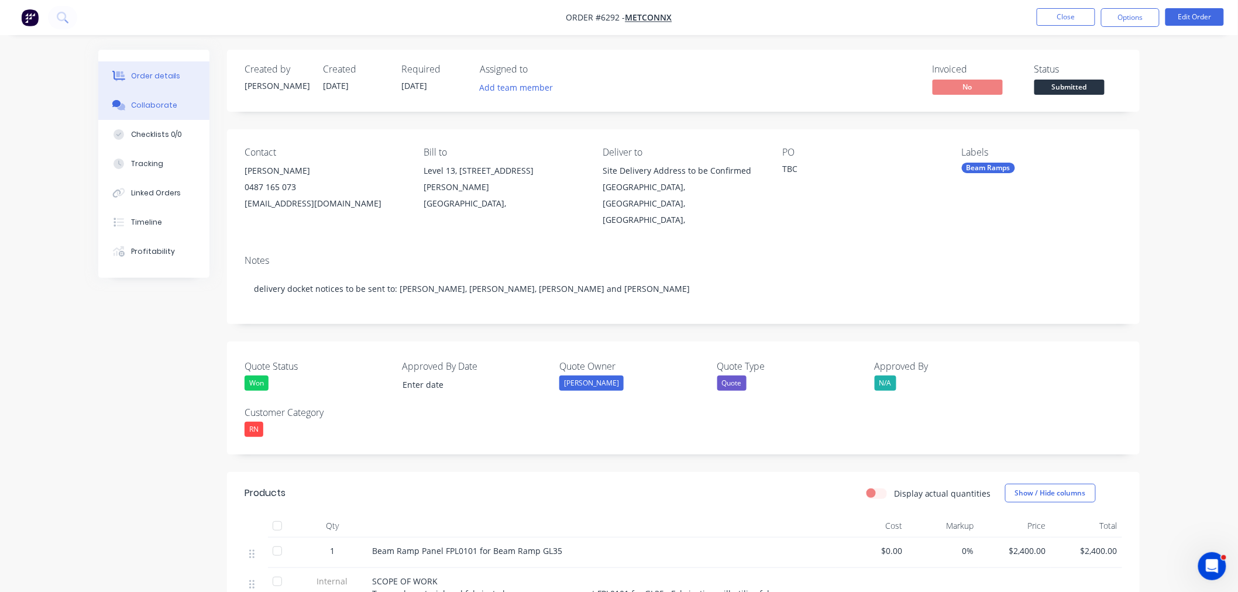
click at [161, 101] on div "Collaborate" at bounding box center [154, 105] width 46 height 11
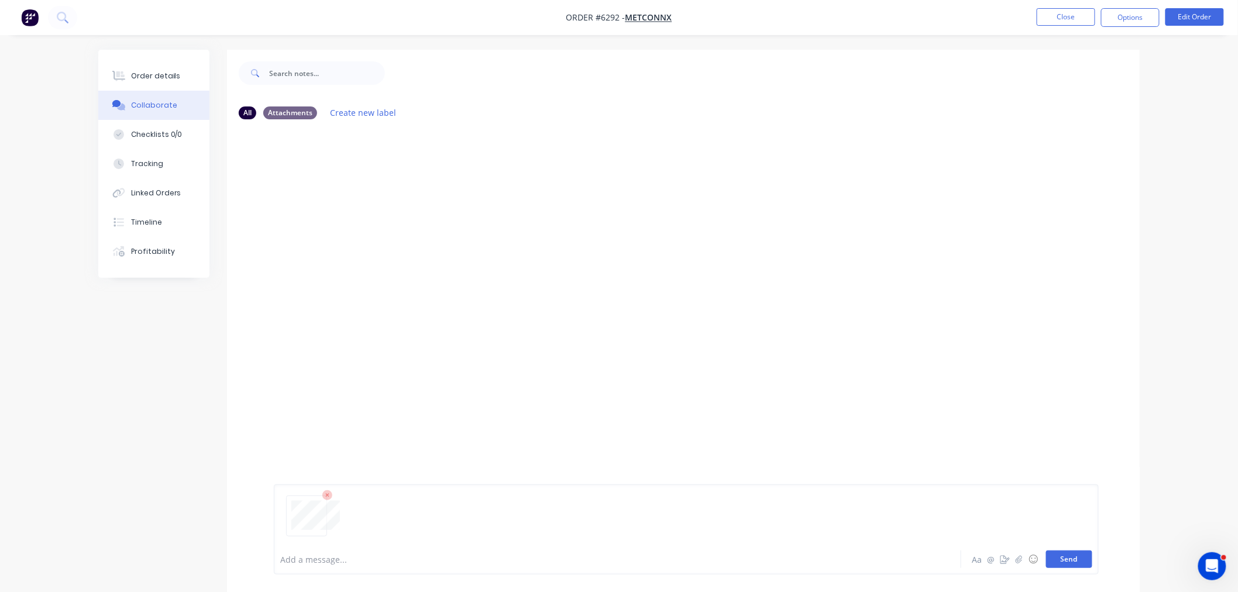
click at [1067, 566] on button "Send" at bounding box center [1069, 559] width 46 height 18
click at [143, 66] on button "Order details" at bounding box center [153, 75] width 111 height 29
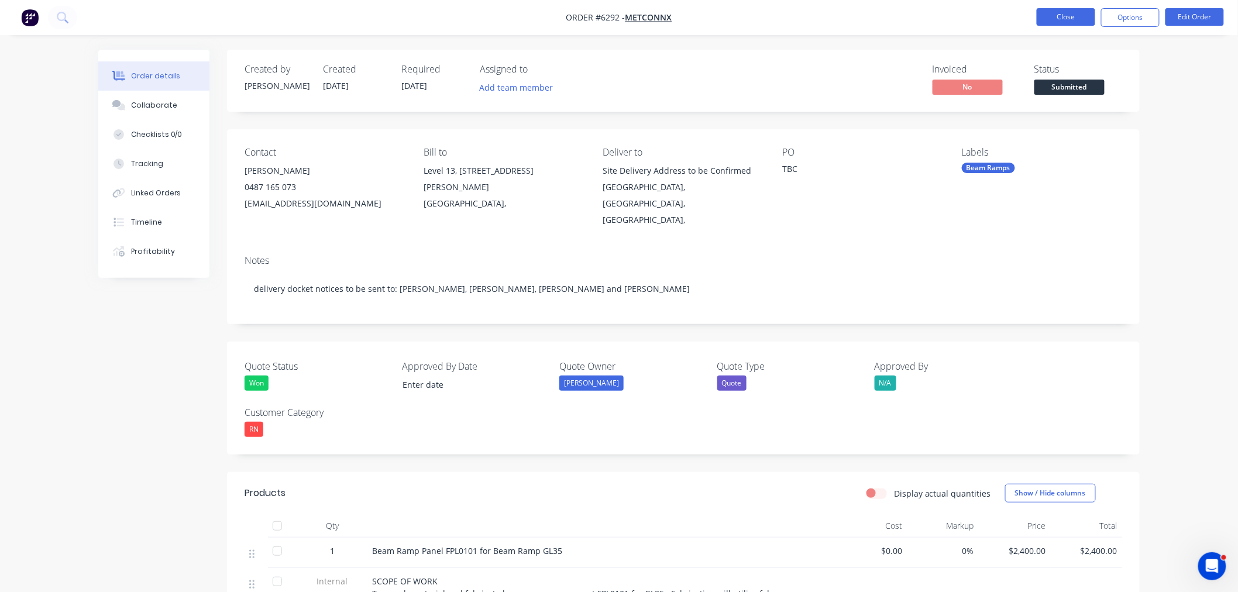
click at [1062, 11] on button "Close" at bounding box center [1066, 17] width 58 height 18
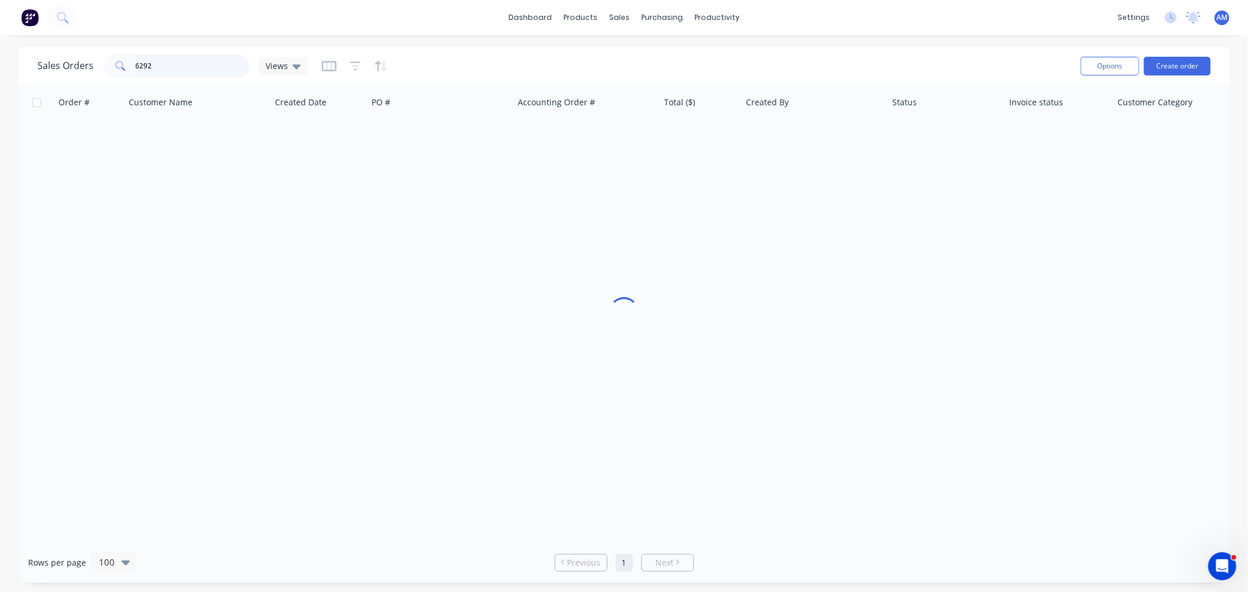
click at [190, 68] on input "6292" at bounding box center [193, 65] width 114 height 23
drag, startPoint x: 144, startPoint y: 68, endPoint x: 64, endPoint y: 80, distance: 80.5
click at [65, 80] on div "Sales Orders 6292 Views" at bounding box center [554, 65] width 1034 height 29
type input "6282"
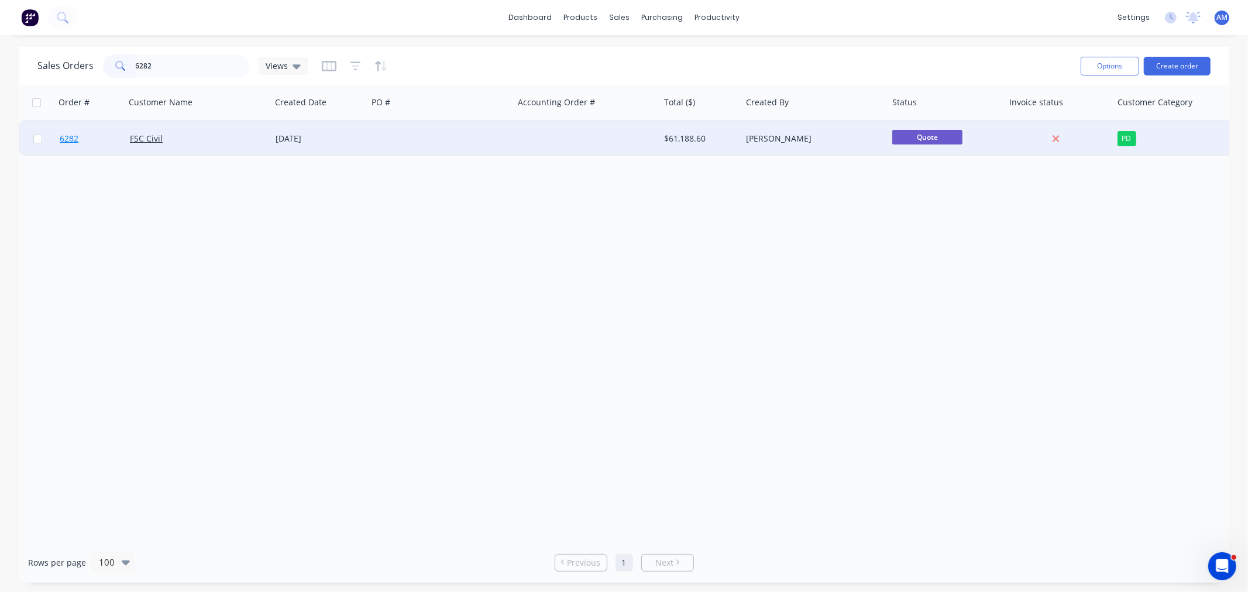
click at [92, 127] on link "6282" at bounding box center [95, 138] width 70 height 35
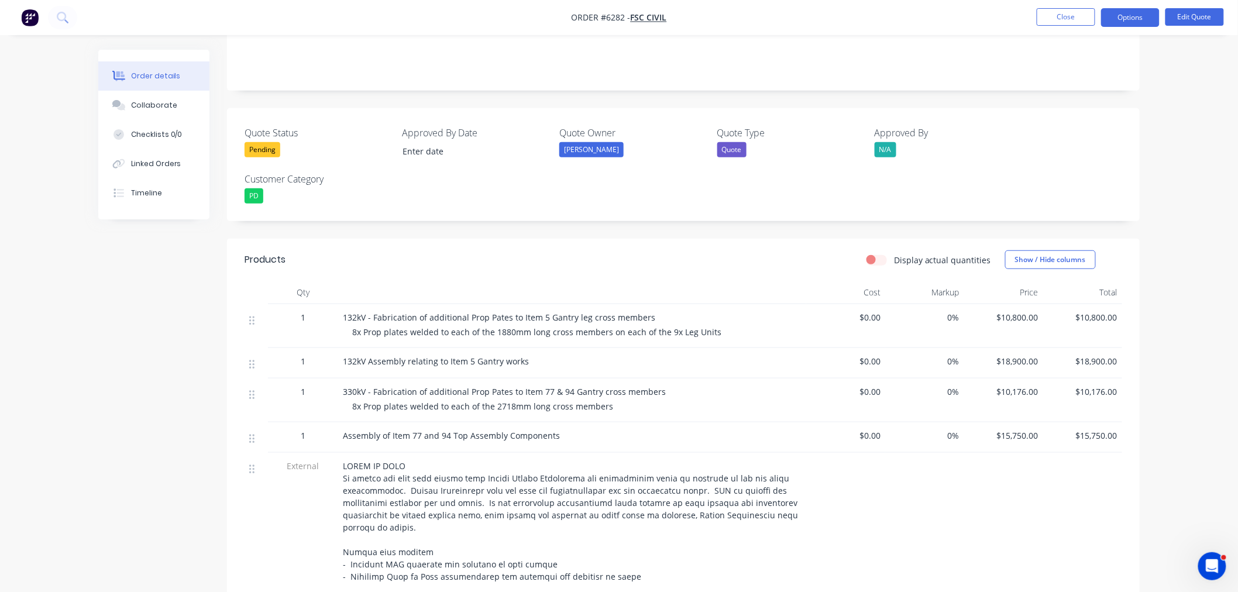
scroll to position [260, 0]
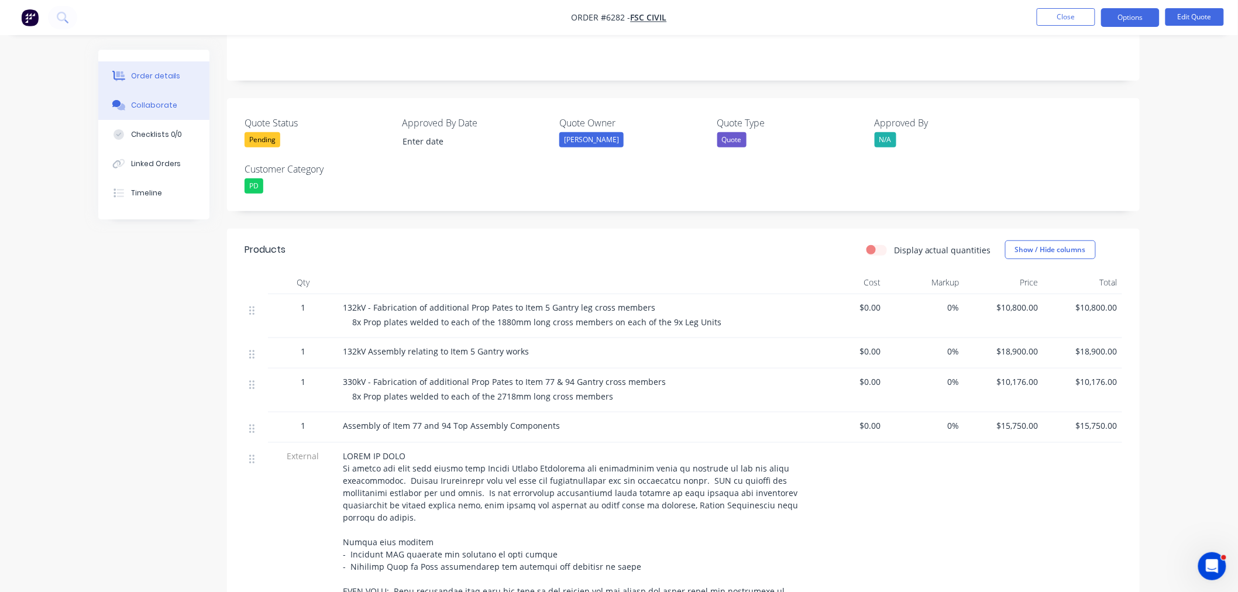
click at [145, 101] on div "Collaborate" at bounding box center [154, 105] width 46 height 11
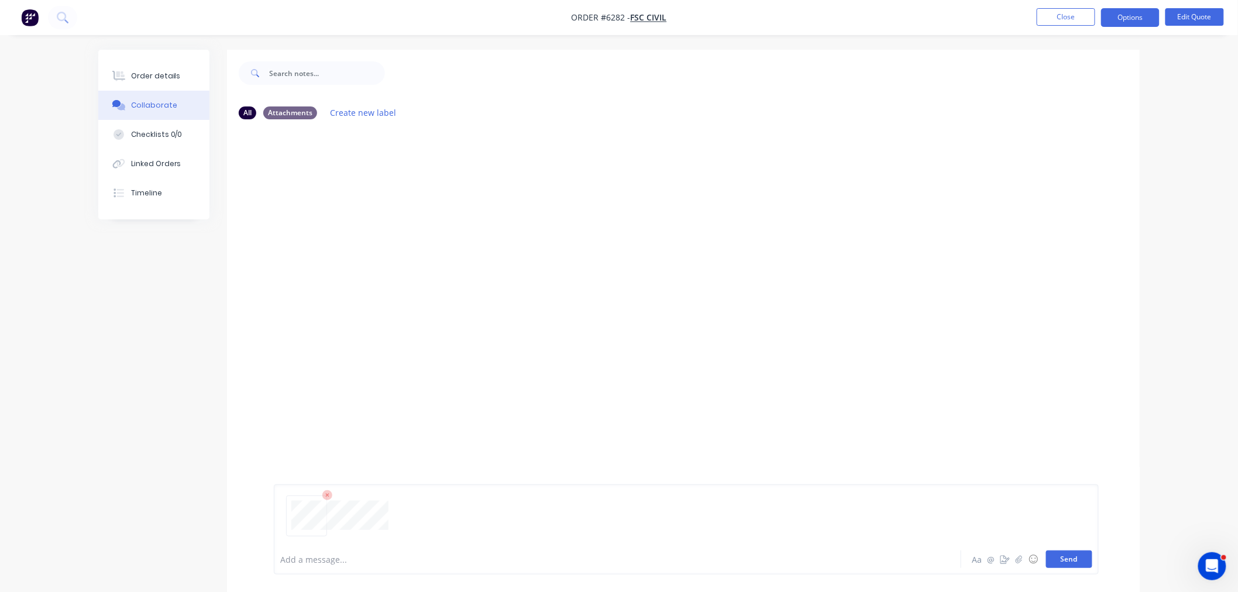
click at [1062, 562] on button "Send" at bounding box center [1069, 559] width 46 height 18
click at [145, 64] on button "Order details" at bounding box center [153, 75] width 111 height 29
